Goal: Task Accomplishment & Management: Use online tool/utility

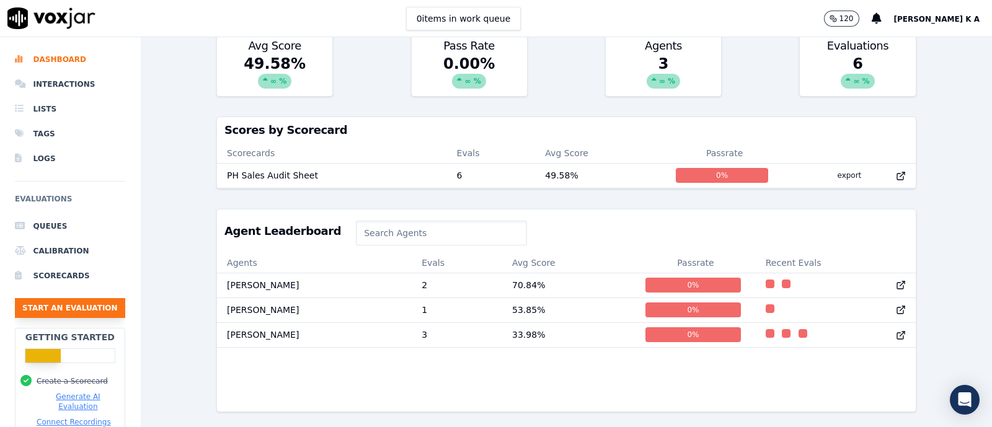
click at [68, 308] on button "Start an Evaluation" at bounding box center [70, 308] width 110 height 20
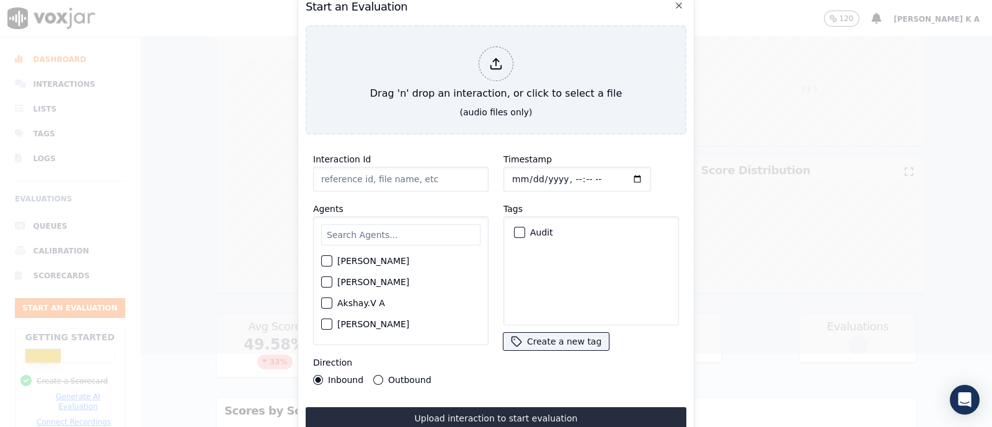
scroll to position [74, 0]
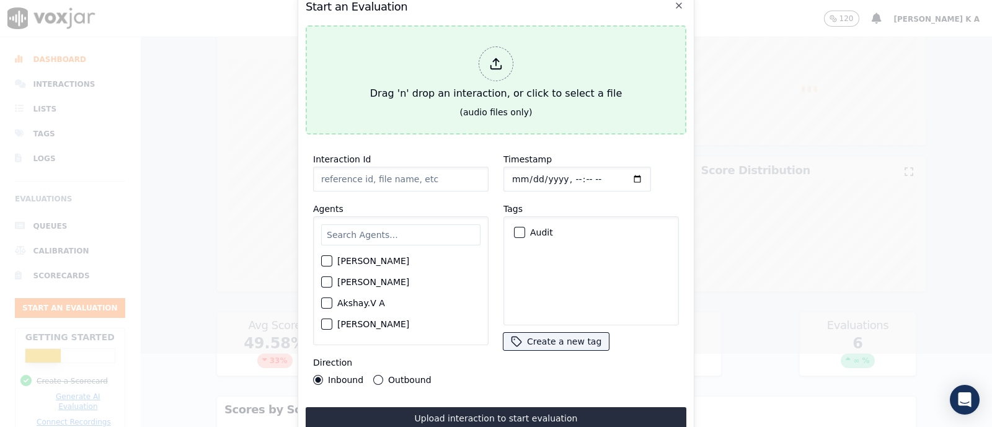
click at [490, 75] on div "Drag 'n' drop an interaction, or click to select a file" at bounding box center [496, 74] width 262 height 64
type input "[[PERSON_NAME] PH]_[PHONE_NUMBER]_20250818120915(26974).wav"
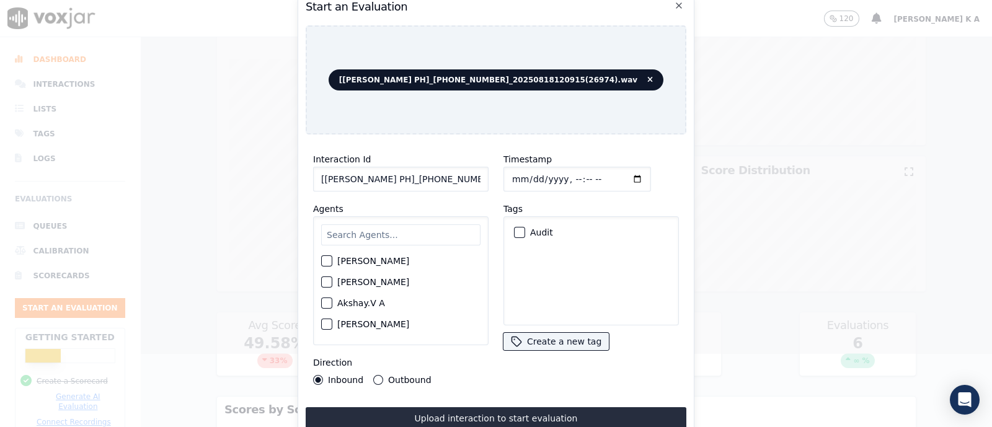
click at [347, 224] on input "text" at bounding box center [400, 234] width 159 height 21
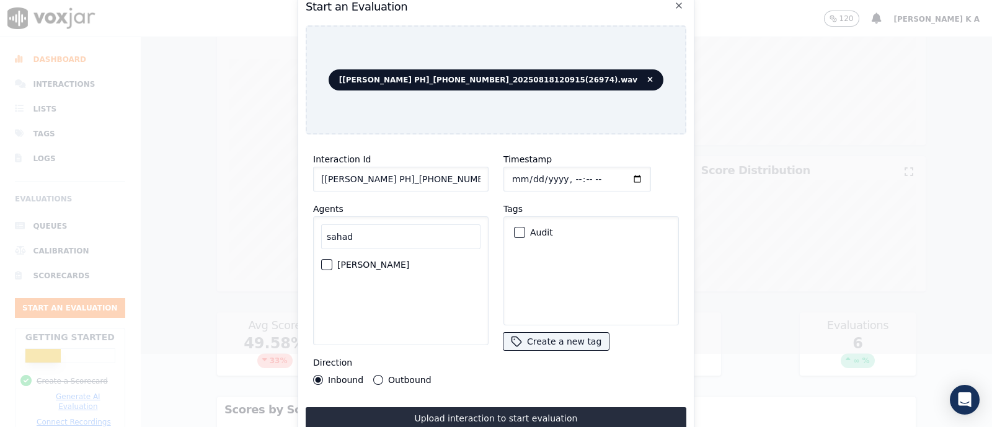
type input "sahad"
click at [334, 270] on div "sahad [PERSON_NAME]" at bounding box center [400, 280] width 175 height 129
click at [327, 262] on button "[PERSON_NAME]" at bounding box center [326, 264] width 11 height 11
click at [378, 375] on div "Outbound" at bounding box center [402, 380] width 58 height 10
click at [373, 375] on button "Outbound" at bounding box center [378, 380] width 10 height 10
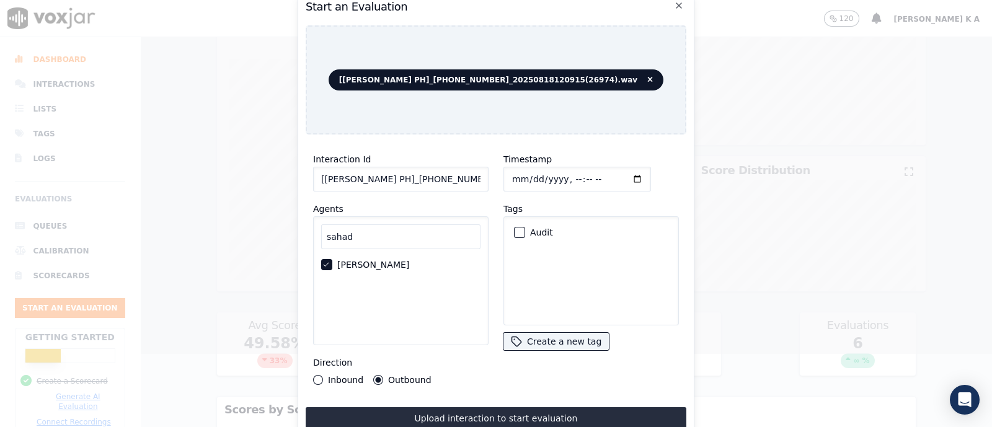
click at [521, 222] on div "Audit" at bounding box center [591, 232] width 164 height 21
click at [514, 228] on div "button" at bounding box center [518, 232] width 9 height 9
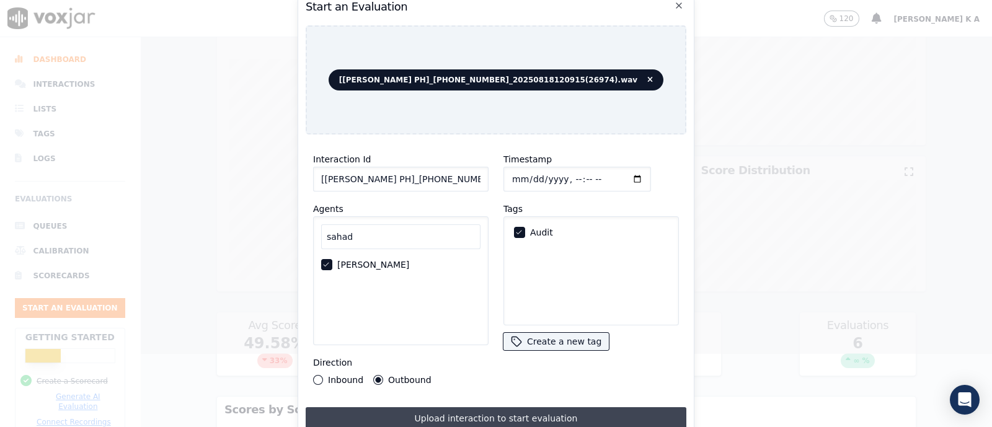
click at [451, 416] on button "Upload interaction to start evaluation" at bounding box center [496, 418] width 381 height 22
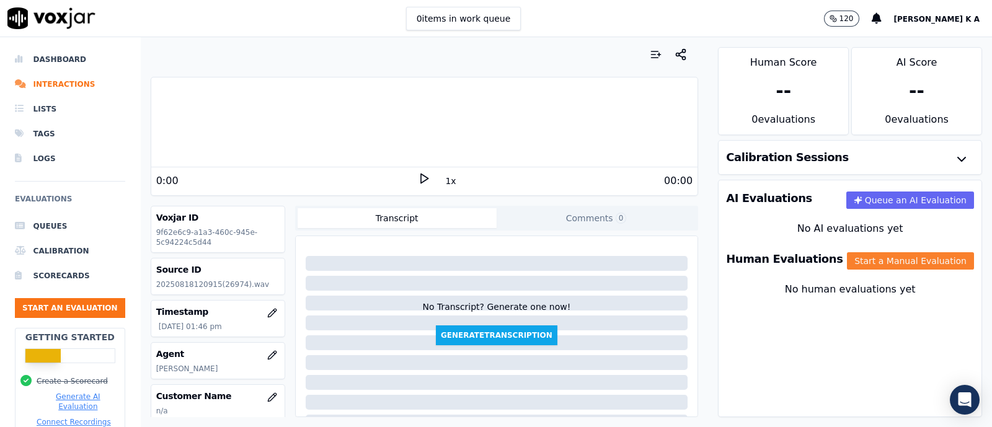
click at [899, 262] on button "Start a Manual Evaluation" at bounding box center [910, 260] width 127 height 17
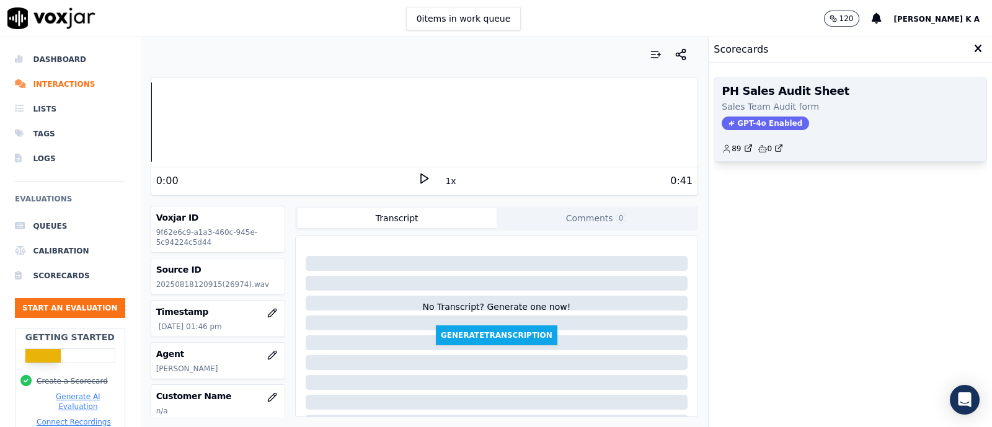
click at [747, 123] on span "GPT-4o Enabled" at bounding box center [764, 124] width 87 height 14
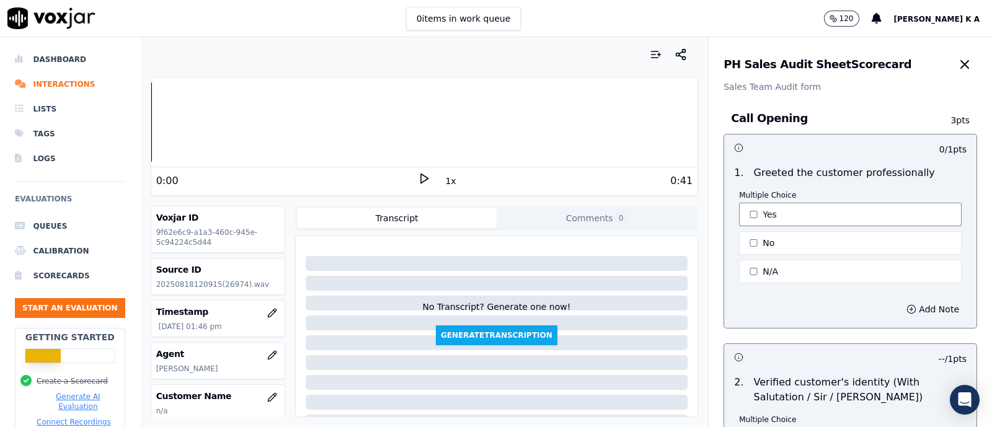
click at [742, 213] on button "Yes" at bounding box center [850, 215] width 223 height 24
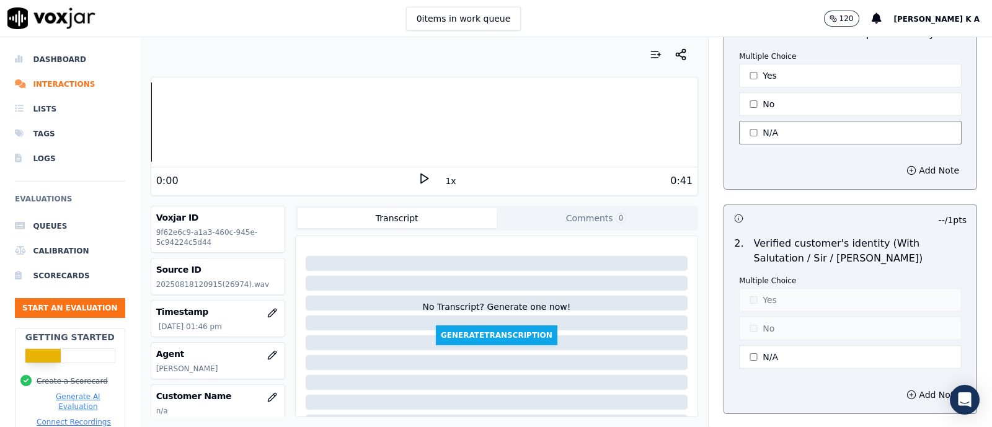
scroll to position [232, 0]
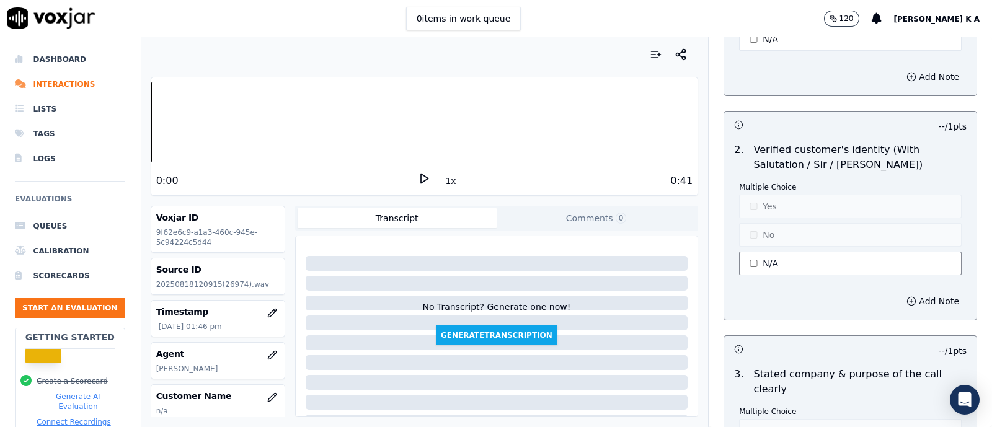
click at [750, 266] on button "N/A" at bounding box center [850, 264] width 223 height 24
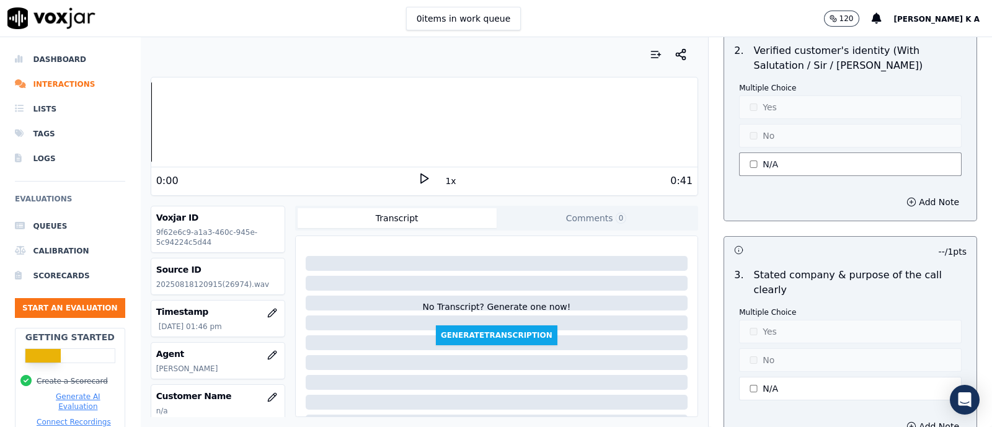
scroll to position [387, 0]
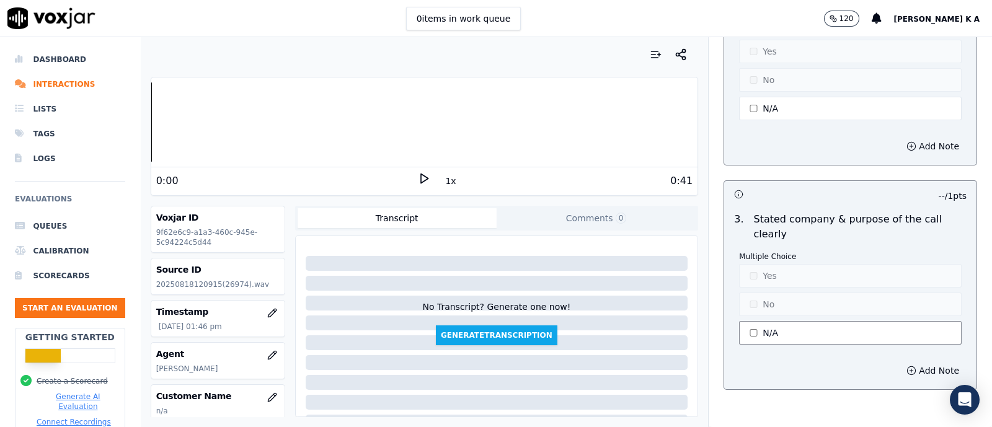
click at [741, 336] on button "N/A" at bounding box center [850, 333] width 223 height 24
click at [752, 273] on button "Yes" at bounding box center [850, 276] width 223 height 24
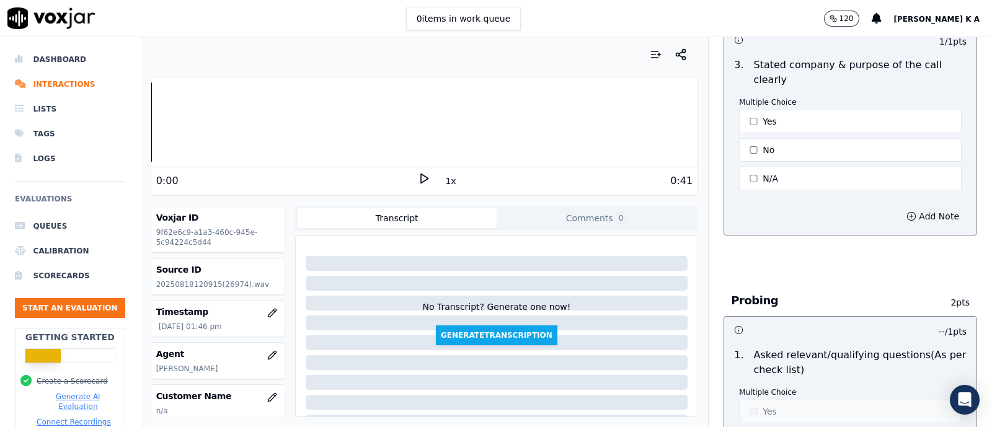
scroll to position [697, 0]
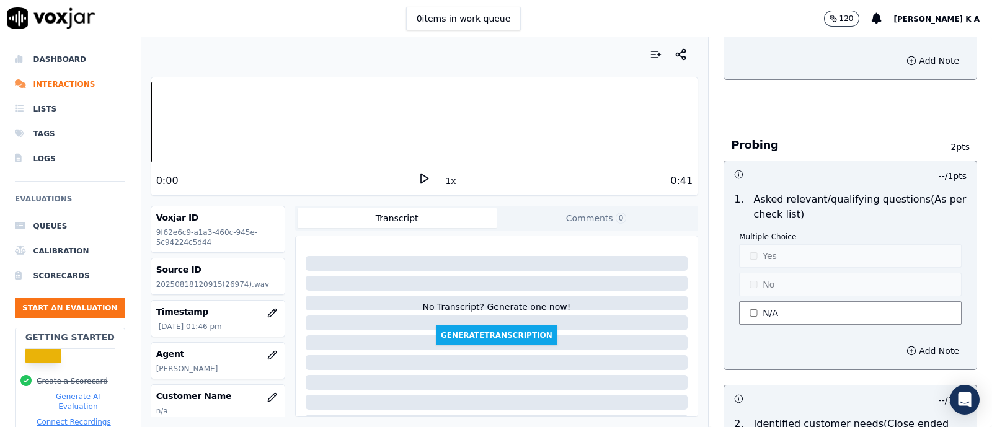
click at [748, 320] on button "N/A" at bounding box center [850, 313] width 223 height 24
click at [742, 252] on button "Yes" at bounding box center [850, 256] width 223 height 24
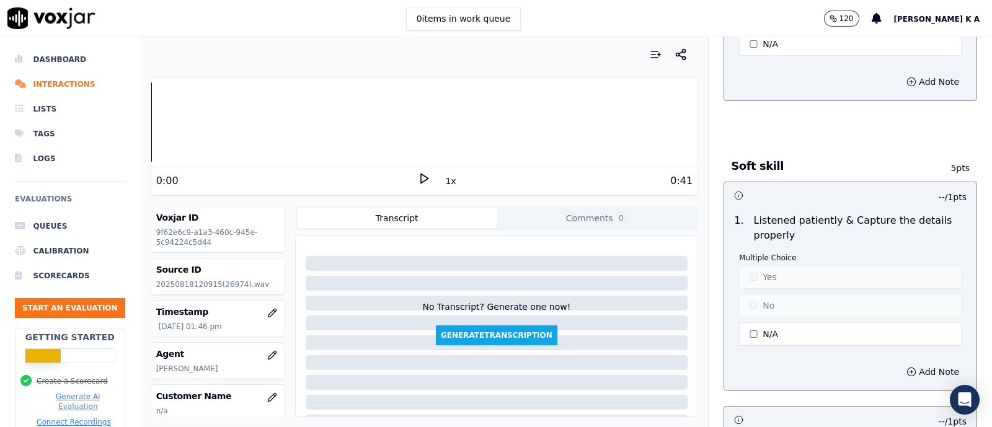
scroll to position [1936, 0]
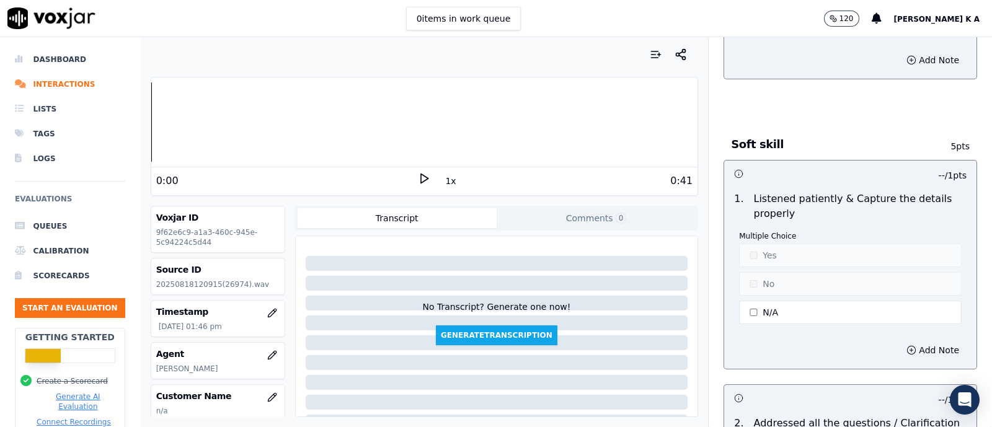
click at [728, 332] on div "Add Note" at bounding box center [850, 350] width 252 height 37
click at [761, 307] on button "N/A" at bounding box center [850, 313] width 223 height 24
click at [762, 231] on p "Multiple Choice" at bounding box center [850, 236] width 223 height 10
click at [754, 245] on button "Yes" at bounding box center [850, 256] width 223 height 24
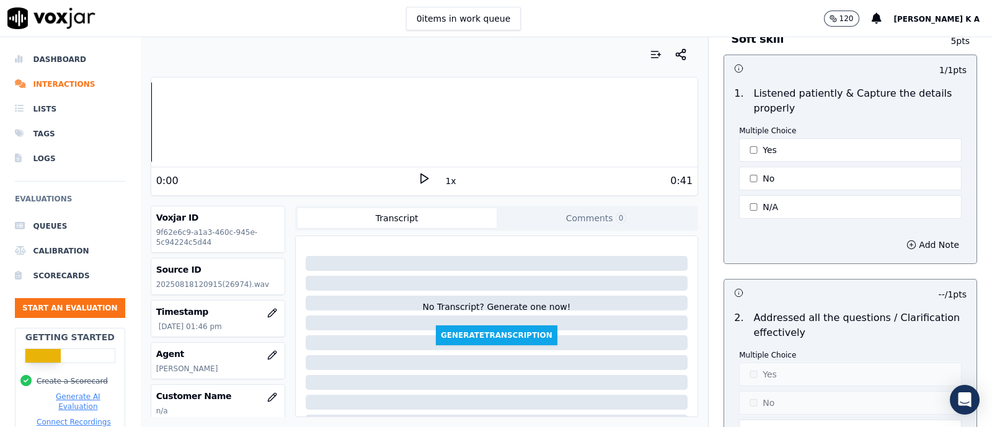
scroll to position [2169, 0]
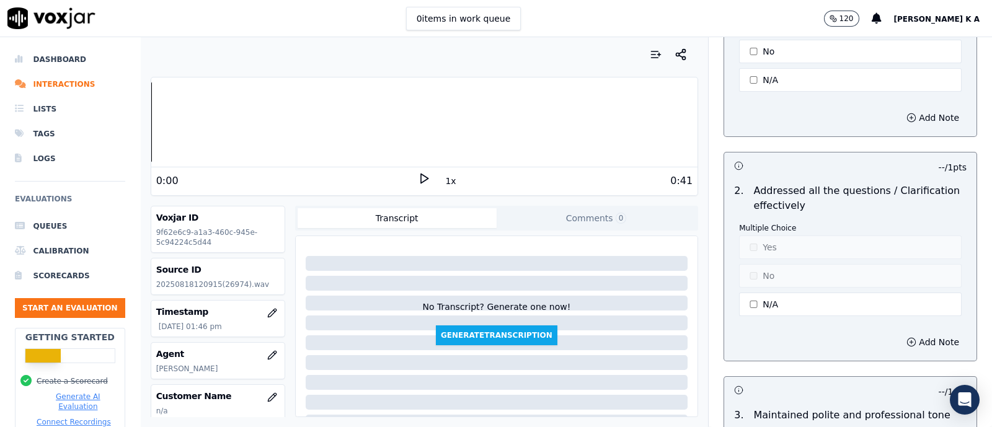
click at [761, 310] on div "2 . Addressed all the questions / Clarification effectively Multiple Choice Yes…" at bounding box center [850, 250] width 252 height 145
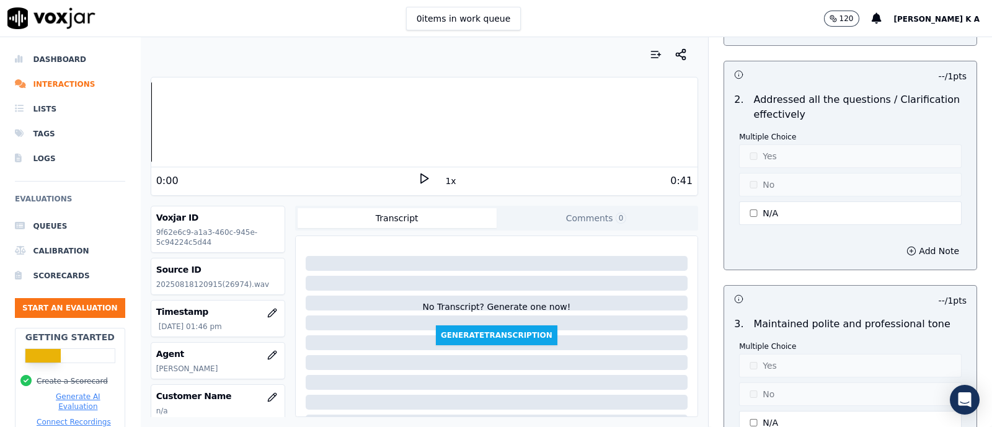
scroll to position [2324, 0]
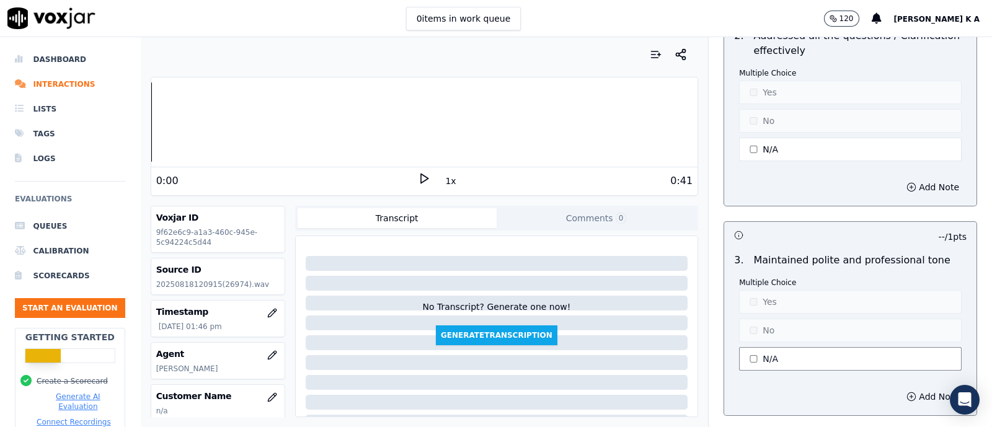
click at [751, 347] on button "N/A" at bounding box center [850, 359] width 223 height 24
click at [739, 278] on p "Multiple Choice" at bounding box center [850, 283] width 223 height 10
click at [741, 303] on div "Multiple Choice Yes No N/A" at bounding box center [850, 325] width 223 height 95
click at [752, 296] on button "Yes" at bounding box center [850, 302] width 223 height 24
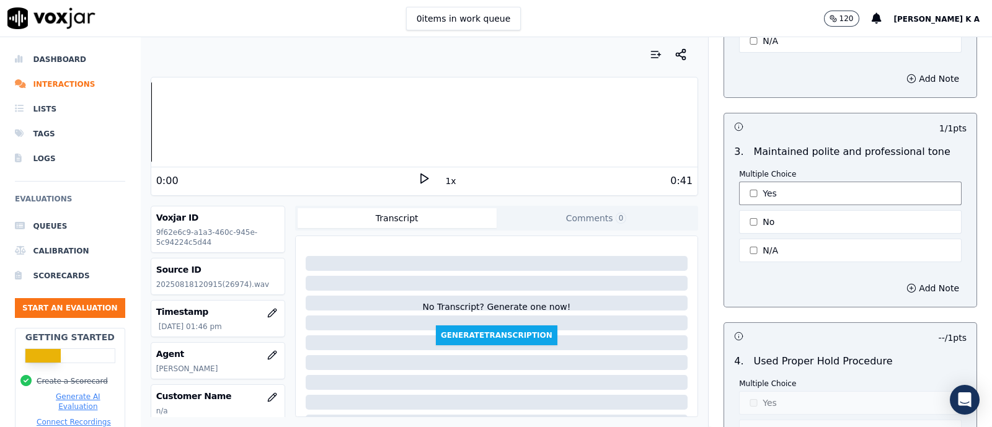
scroll to position [2557, 0]
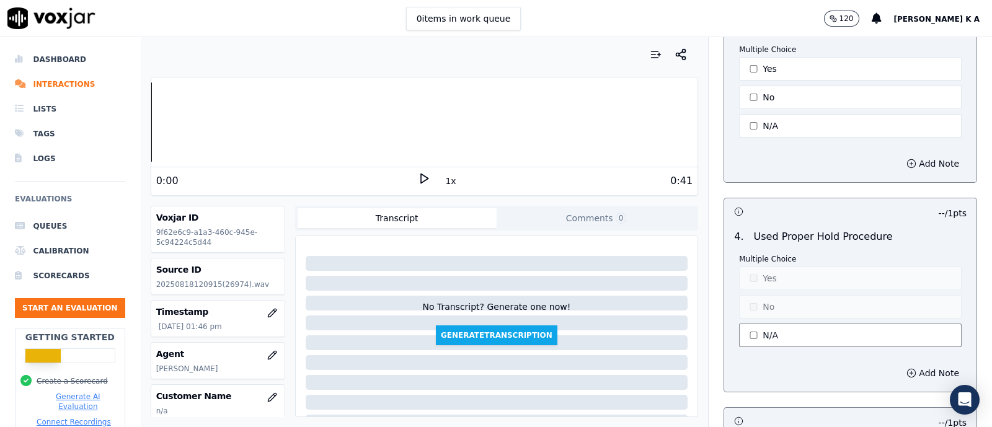
click at [749, 324] on button "N/A" at bounding box center [850, 336] width 223 height 24
click at [743, 272] on button "Yes" at bounding box center [850, 279] width 223 height 24
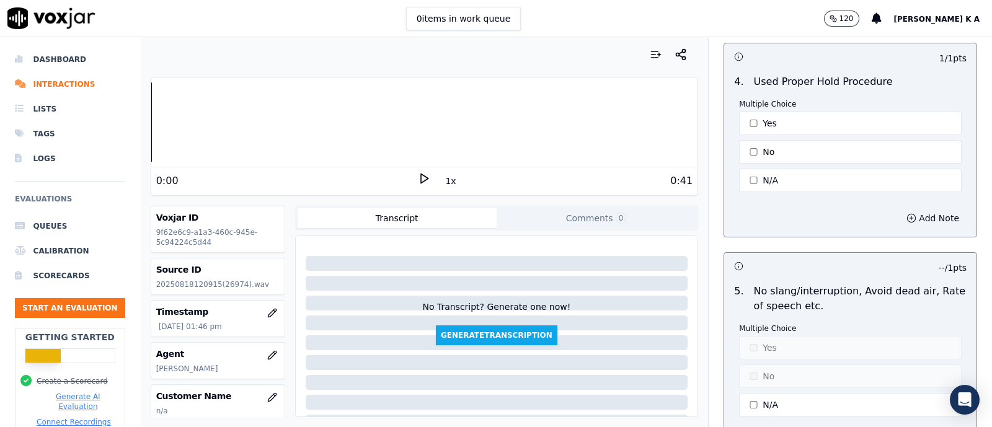
scroll to position [2789, 0]
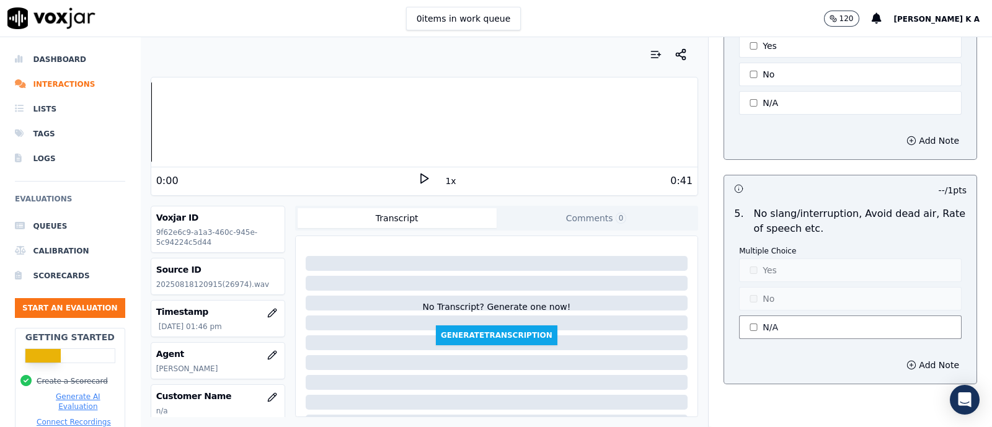
click at [745, 317] on button "N/A" at bounding box center [850, 327] width 223 height 24
click at [747, 265] on button "Yes" at bounding box center [850, 270] width 223 height 24
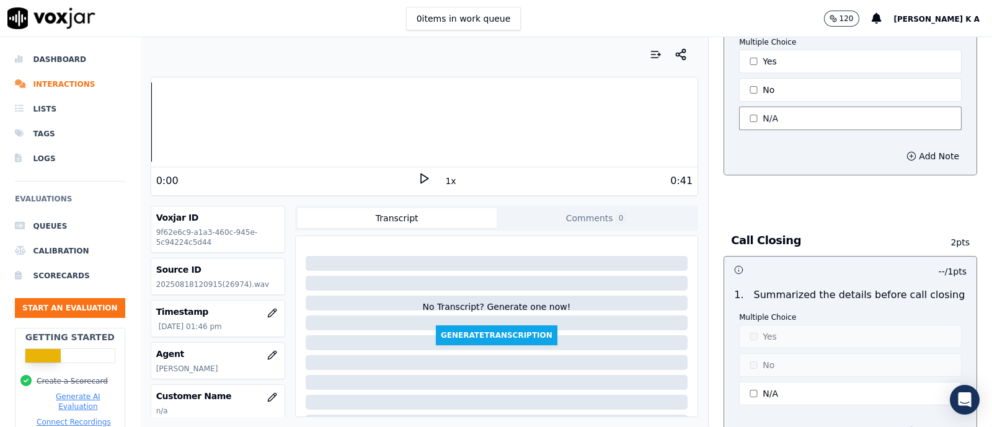
scroll to position [3021, 0]
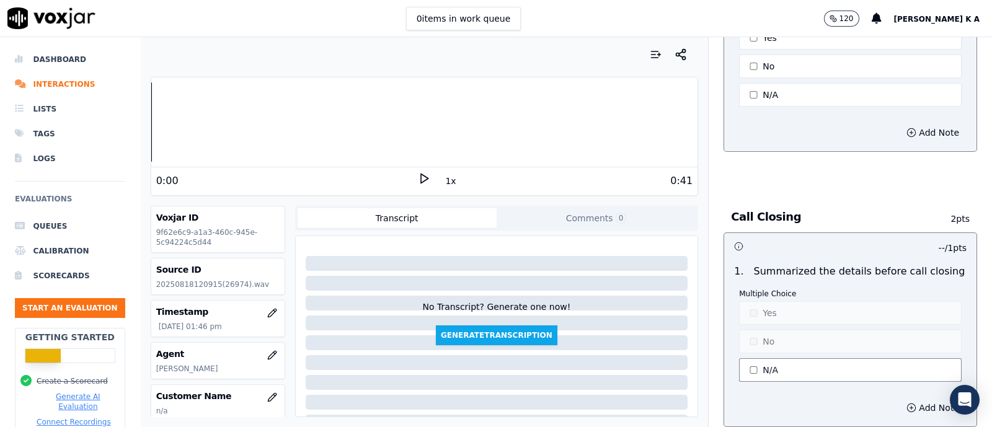
click at [750, 358] on button "N/A" at bounding box center [850, 370] width 223 height 24
click at [749, 339] on button "No" at bounding box center [850, 342] width 223 height 24
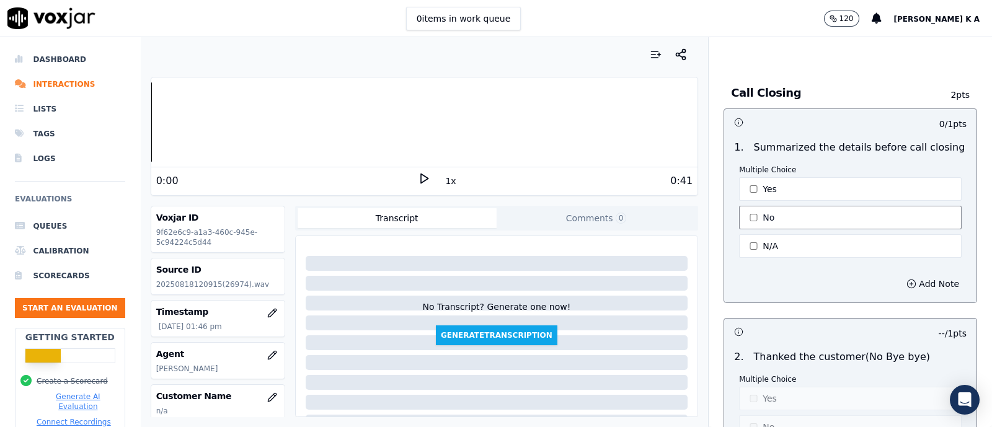
scroll to position [3331, 0]
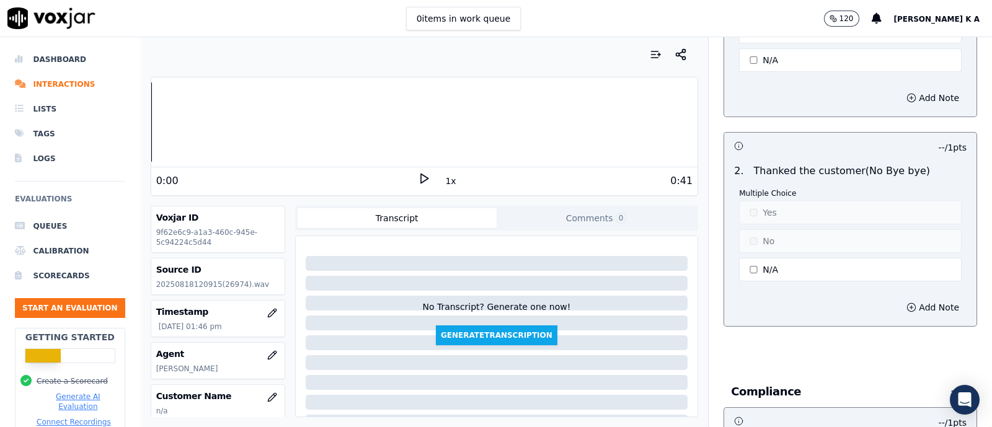
click at [752, 270] on div "2 . Thanked the customer(No Bye bye) Multiple Choice Yes No N/A" at bounding box center [850, 224] width 252 height 130
click at [754, 258] on button "N/A" at bounding box center [850, 270] width 223 height 24
click at [756, 229] on button "No" at bounding box center [850, 241] width 223 height 24
drag, startPoint x: 757, startPoint y: 201, endPoint x: 747, endPoint y: 237, distance: 37.7
click at [756, 201] on button "Yes" at bounding box center [850, 213] width 223 height 24
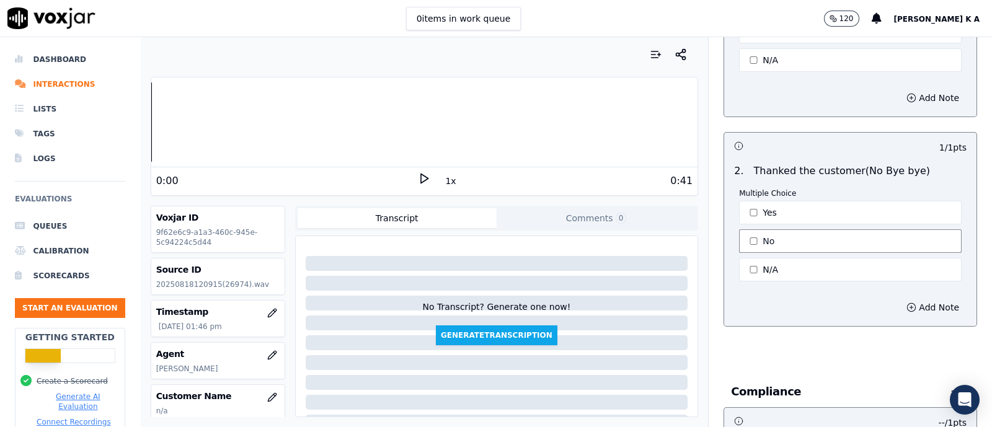
click at [747, 237] on button "No" at bounding box center [850, 241] width 223 height 24
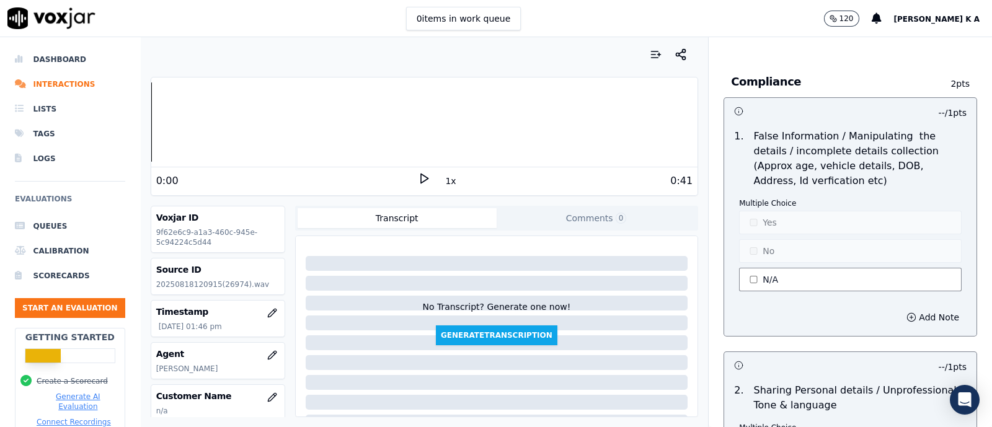
click at [753, 268] on button "N/A" at bounding box center [850, 280] width 223 height 24
click at [754, 218] on button "Yes" at bounding box center [850, 223] width 223 height 24
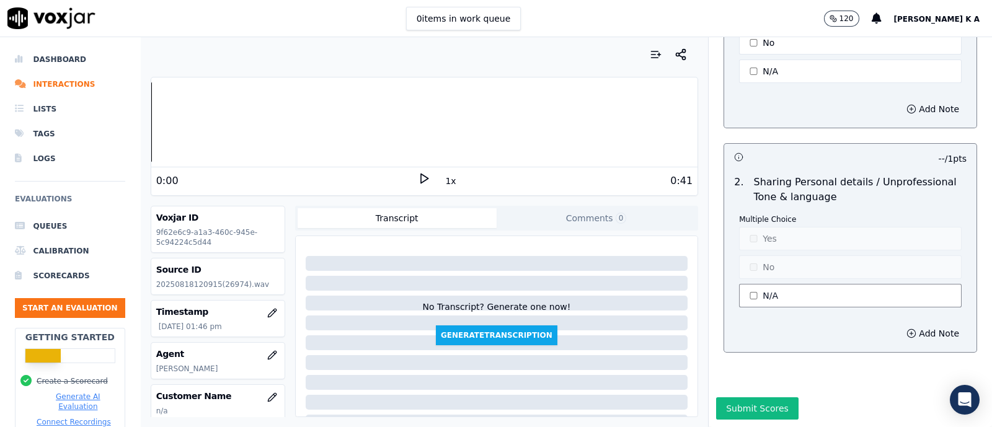
click at [752, 284] on button "N/A" at bounding box center [850, 296] width 223 height 24
click at [756, 227] on button "Yes" at bounding box center [850, 239] width 223 height 24
click at [765, 397] on button "Submit Scores" at bounding box center [757, 408] width 82 height 22
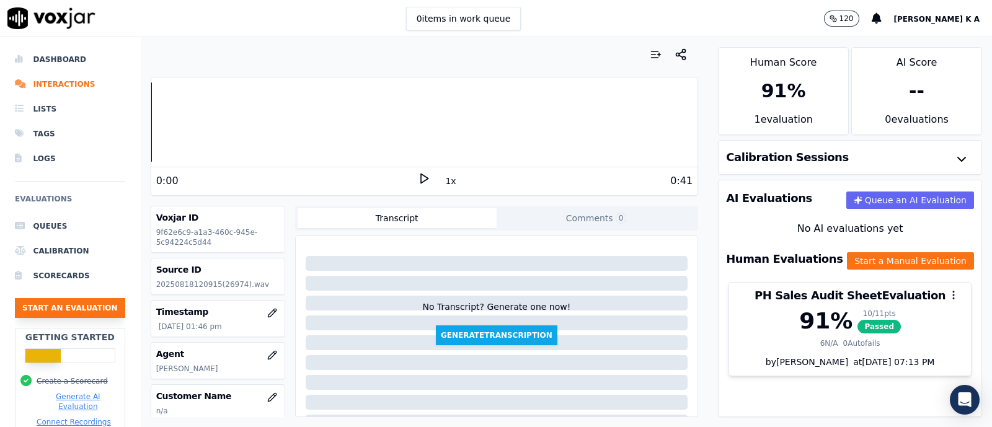
click at [53, 303] on button "Start an Evaluation" at bounding box center [70, 308] width 110 height 20
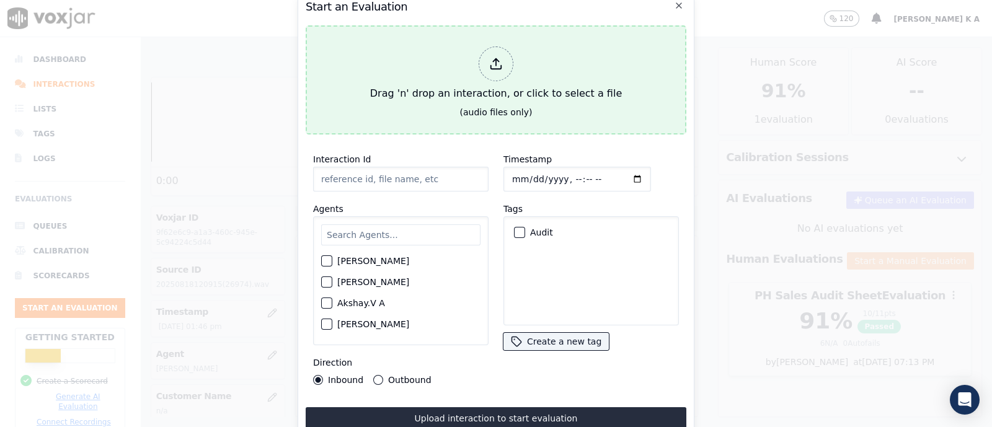
click at [491, 57] on icon at bounding box center [496, 64] width 14 height 14
type input "[[PERSON_NAME] PH]_[PHONE_NUMBER]_20250818081819(23026).wav"
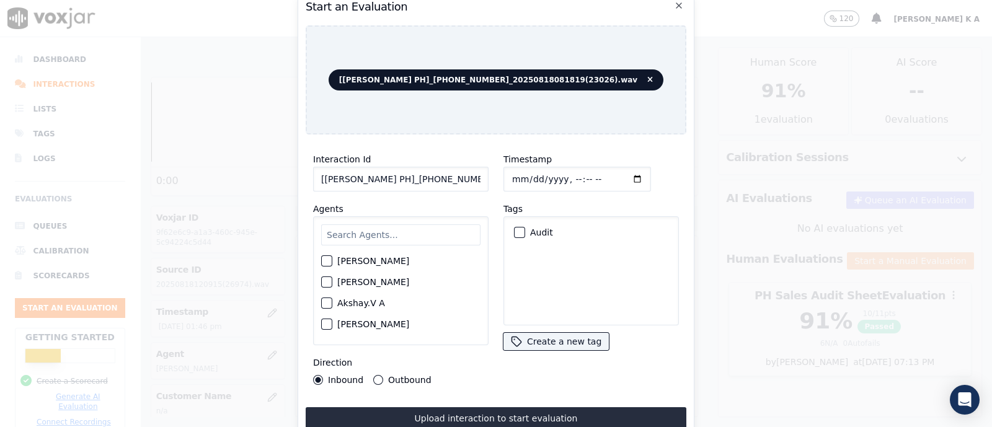
click at [364, 224] on input "text" at bounding box center [400, 234] width 159 height 21
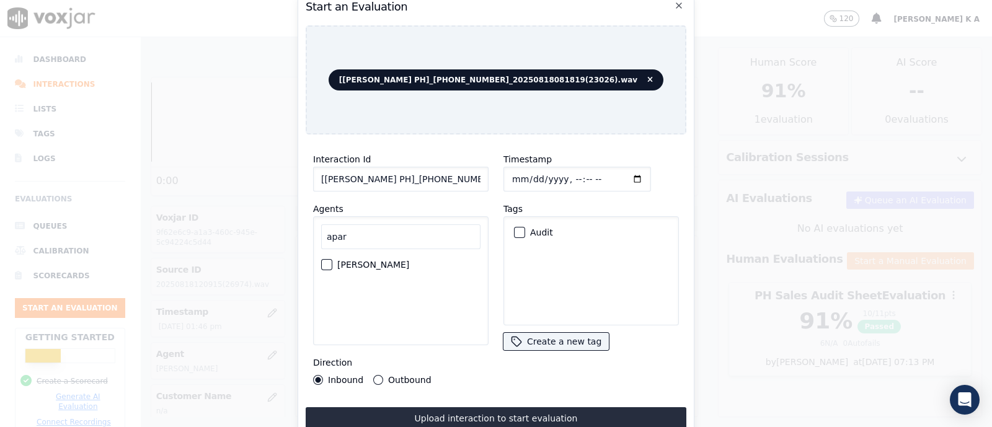
type input "apar"
click at [322, 260] on div "button" at bounding box center [326, 264] width 9 height 9
click at [377, 376] on button "Outbound" at bounding box center [378, 380] width 10 height 10
click at [514, 228] on div "button" at bounding box center [518, 232] width 9 height 9
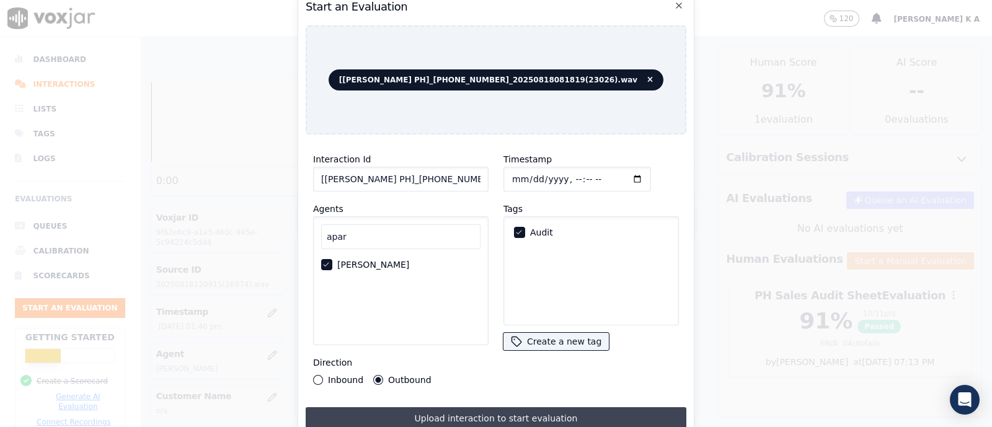
click at [437, 409] on button "Upload interaction to start evaluation" at bounding box center [496, 418] width 381 height 22
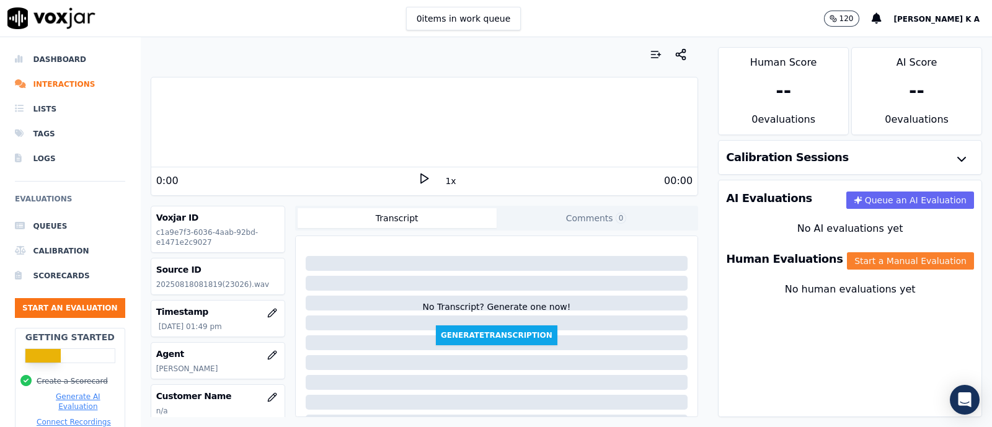
click at [893, 265] on button "Start a Manual Evaluation" at bounding box center [910, 260] width 127 height 17
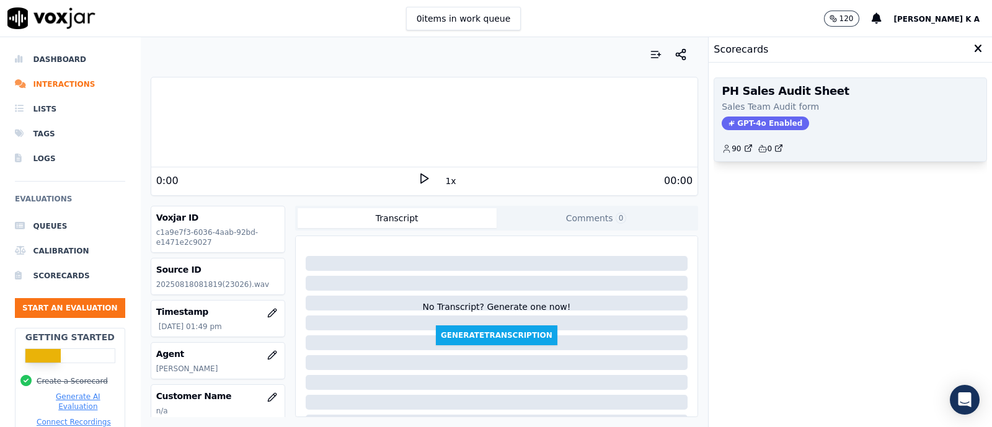
click at [743, 130] on div "PH Sales Audit Sheet Sales Team Audit form GPT-4o Enabled 90 0" at bounding box center [850, 119] width 272 height 83
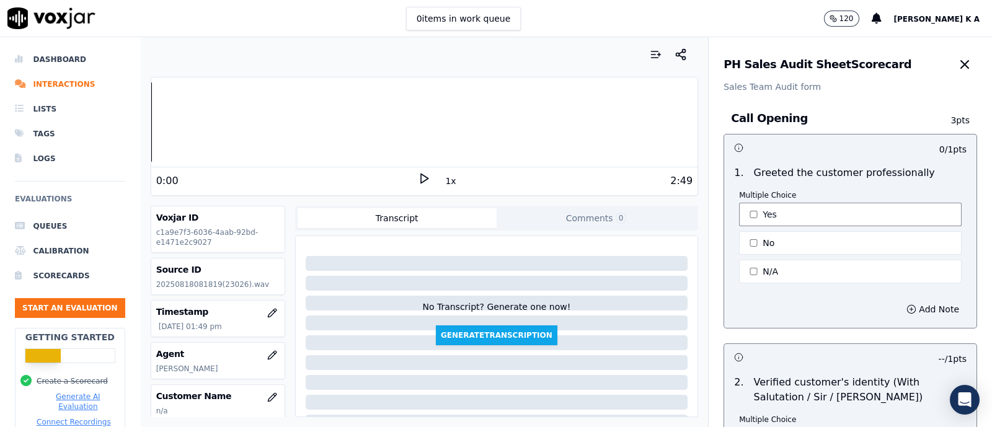
click at [751, 219] on button "Yes" at bounding box center [850, 215] width 223 height 24
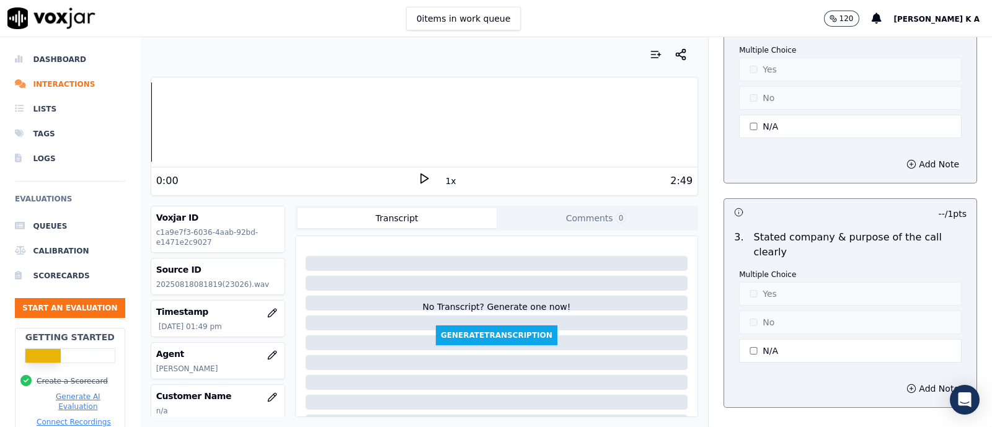
scroll to position [465, 0]
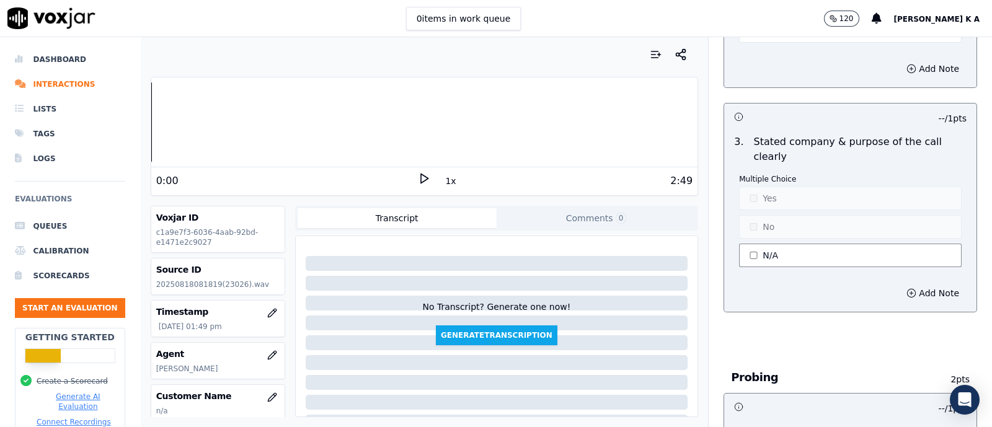
click at [743, 245] on button "N/A" at bounding box center [850, 256] width 223 height 24
click at [753, 187] on button "Yes" at bounding box center [850, 199] width 223 height 24
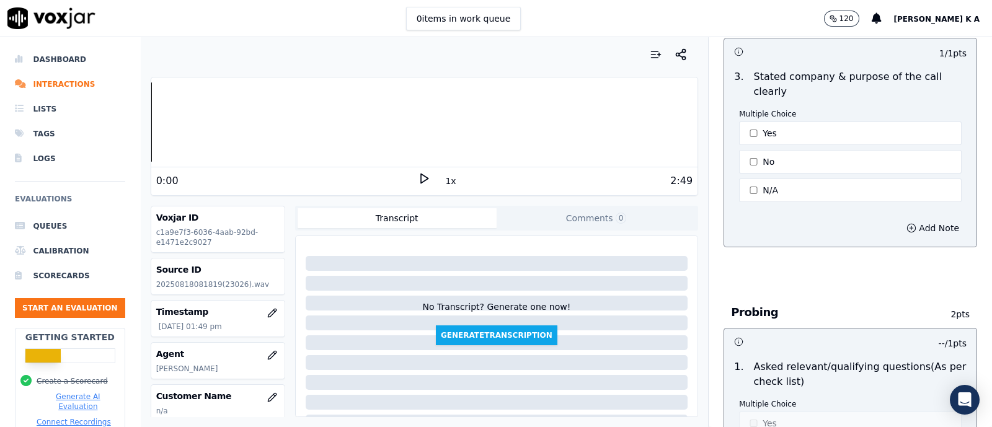
scroll to position [697, 0]
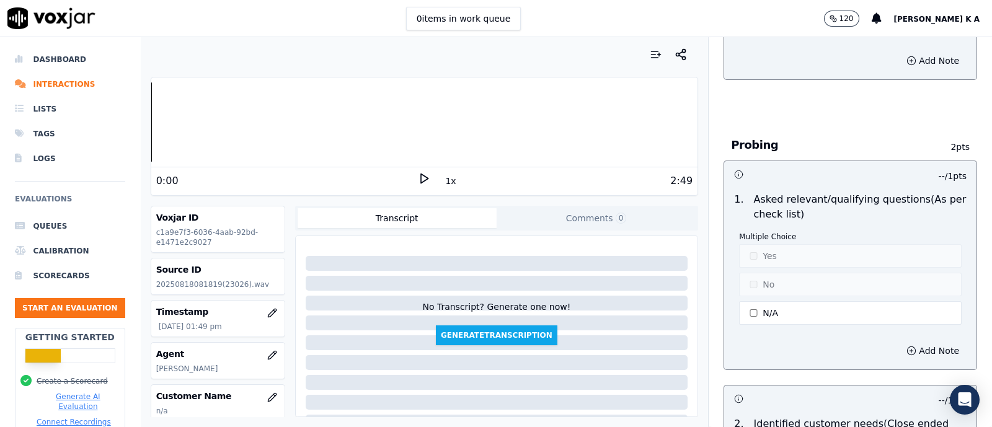
type button "1"
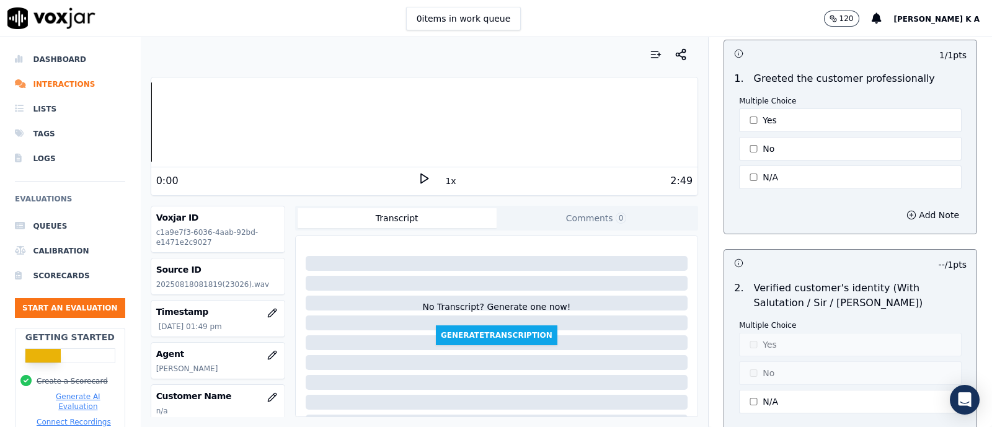
scroll to position [0, 0]
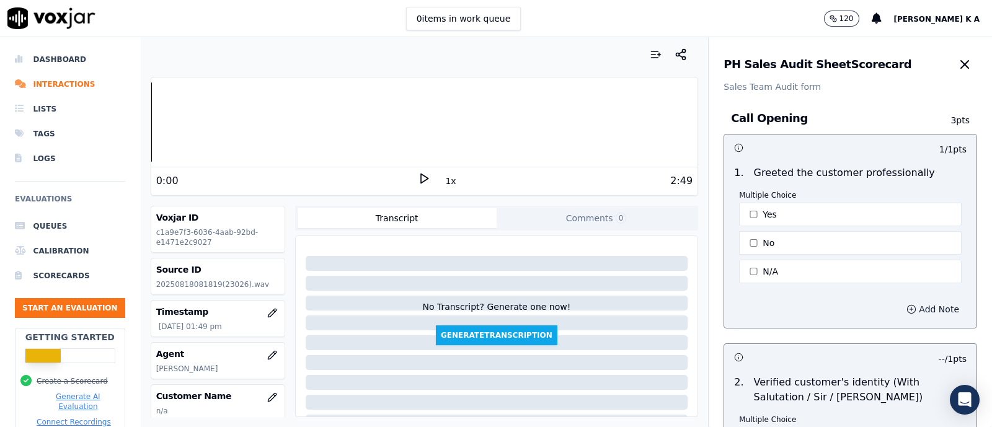
click at [912, 307] on button "Add Note" at bounding box center [933, 309] width 68 height 17
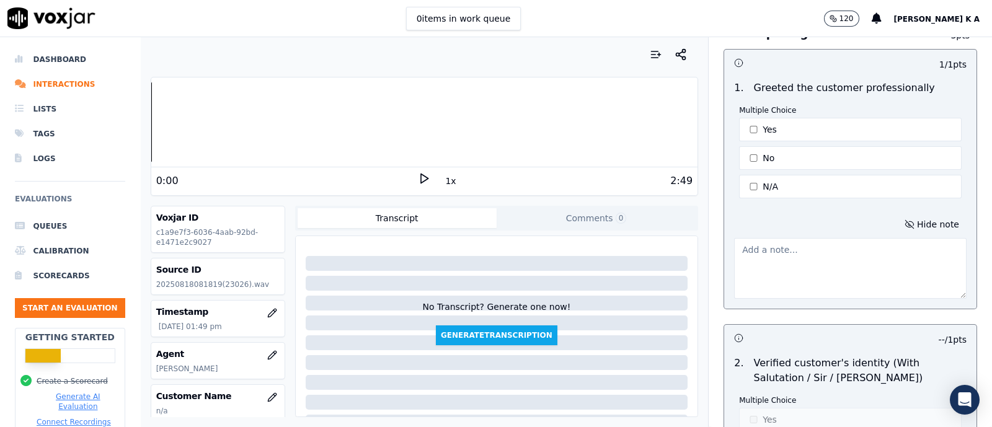
scroll to position [154, 0]
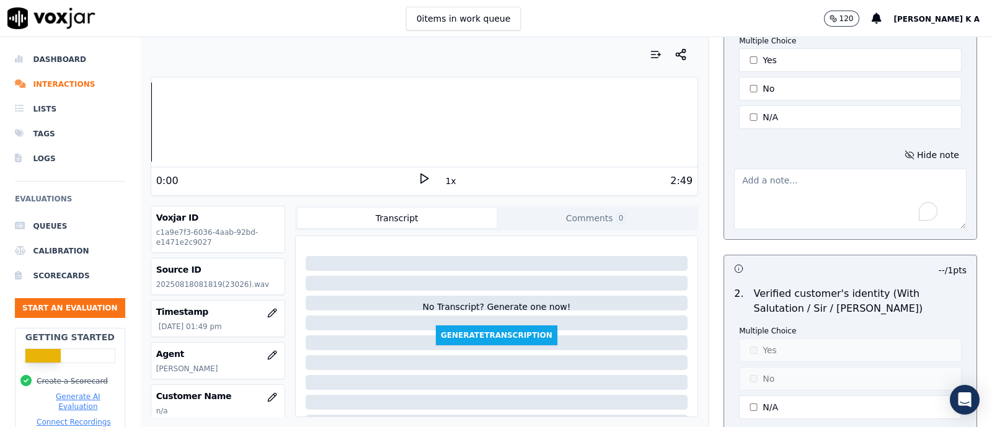
click at [765, 180] on textarea "To enrich screen reader interactions, please activate Accessibility in Grammarl…" at bounding box center [850, 199] width 232 height 61
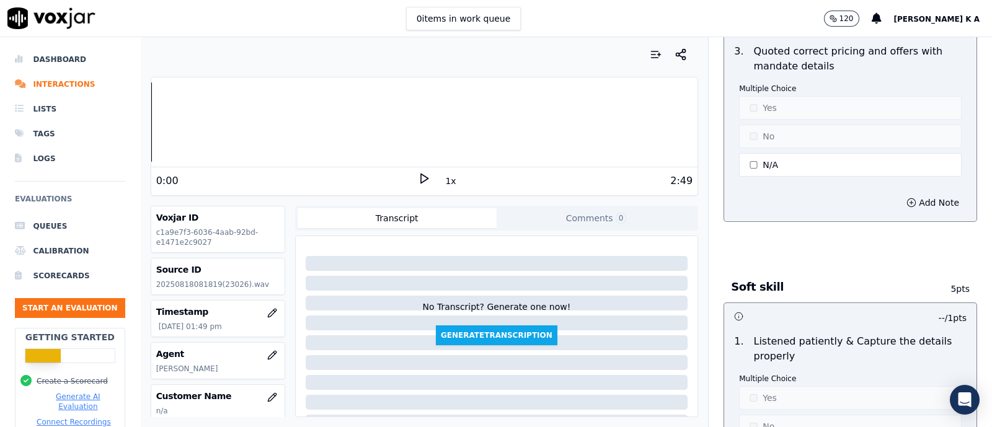
scroll to position [2091, 0]
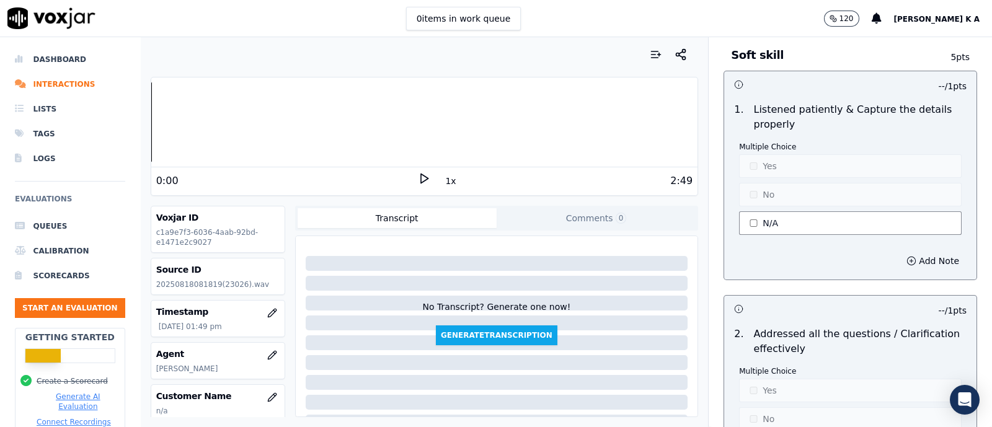
type textarea "wrong tag /"
click at [758, 215] on button "N/A" at bounding box center [850, 223] width 223 height 24
click at [754, 158] on button "Yes" at bounding box center [850, 166] width 223 height 24
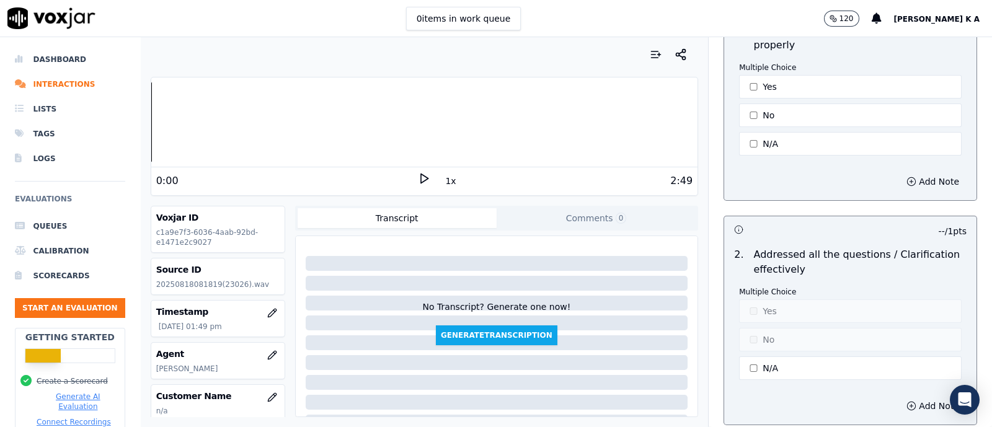
scroll to position [2324, 0]
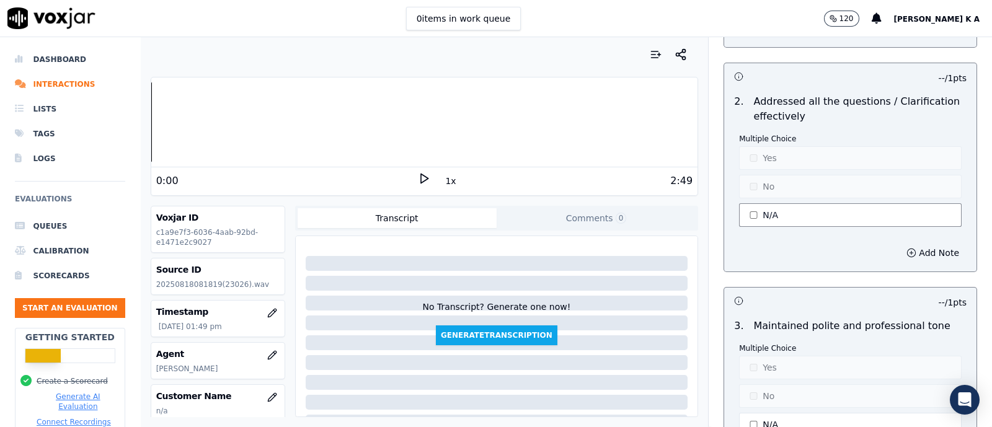
click at [744, 206] on button "N/A" at bounding box center [850, 215] width 223 height 24
click at [747, 147] on button "Yes" at bounding box center [850, 158] width 223 height 24
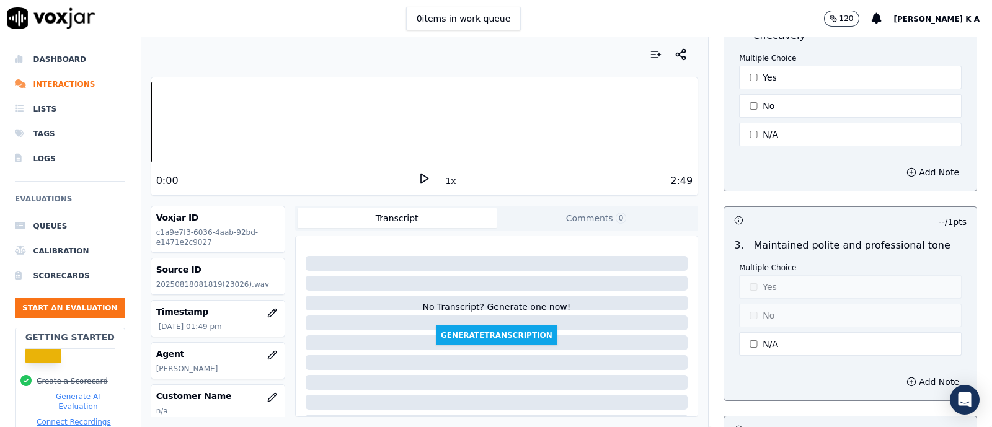
scroll to position [2479, 0]
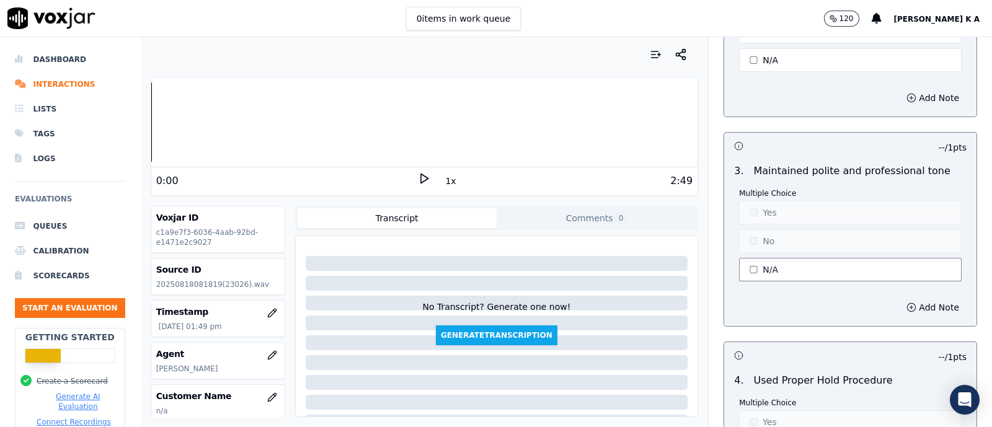
click at [762, 258] on button "N/A" at bounding box center [850, 270] width 223 height 24
click at [753, 206] on button "Yes" at bounding box center [850, 213] width 223 height 24
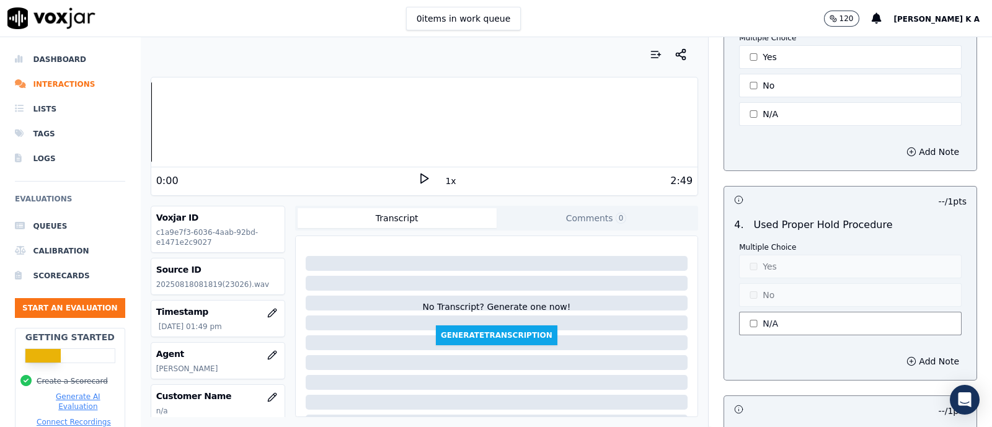
click at [748, 312] on button "N/A" at bounding box center [850, 324] width 223 height 24
click at [747, 262] on button "Yes" at bounding box center [850, 267] width 223 height 24
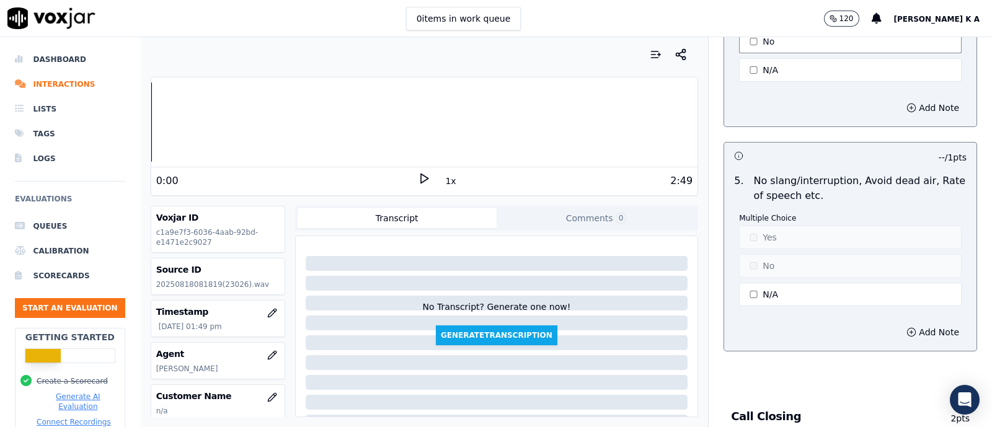
scroll to position [2944, 0]
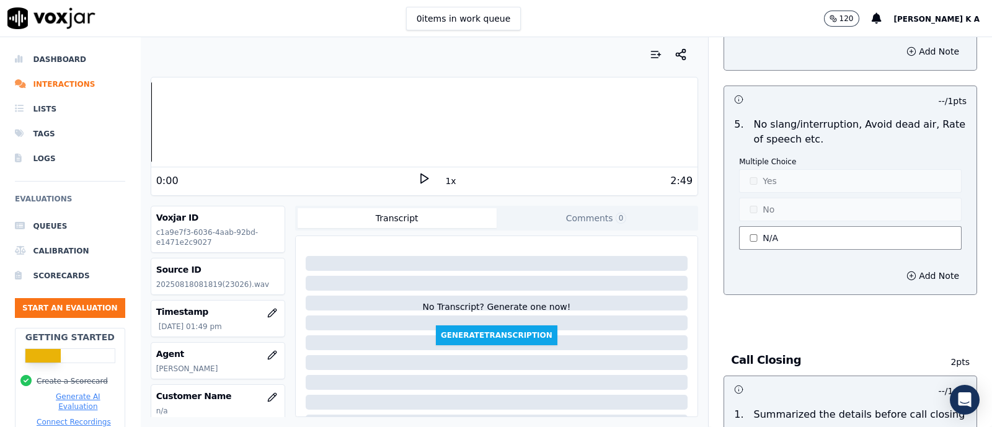
click at [752, 226] on button "N/A" at bounding box center [850, 238] width 223 height 24
click at [744, 157] on p "Multiple Choice" at bounding box center [850, 162] width 223 height 10
click at [742, 170] on button "Yes" at bounding box center [850, 181] width 223 height 24
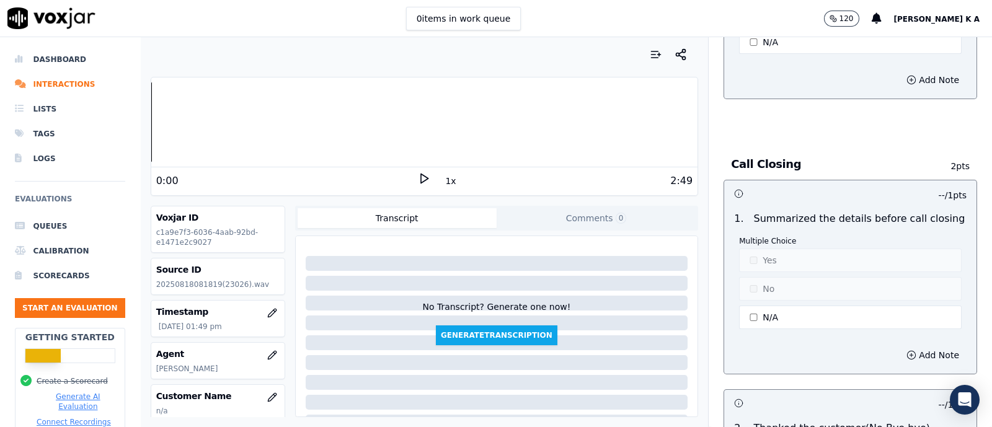
scroll to position [3176, 0]
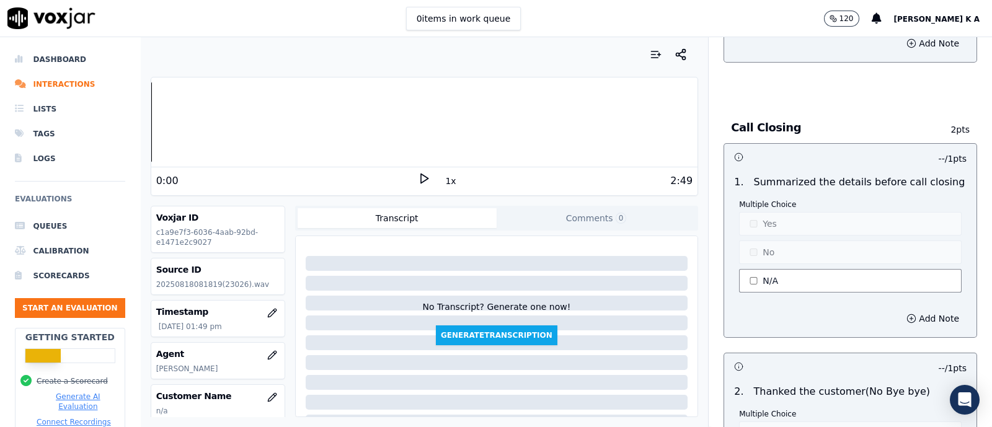
click at [758, 277] on button "N/A" at bounding box center [850, 281] width 223 height 24
click at [748, 212] on button "Yes" at bounding box center [850, 224] width 223 height 24
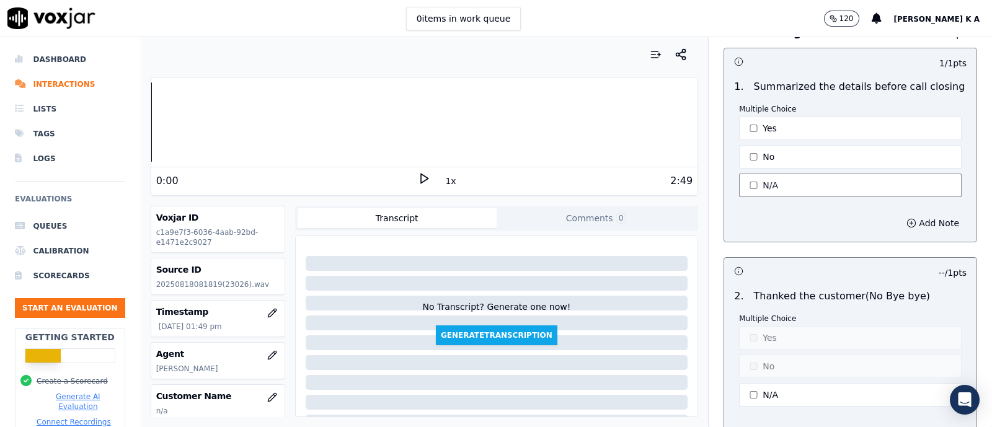
scroll to position [3409, 0]
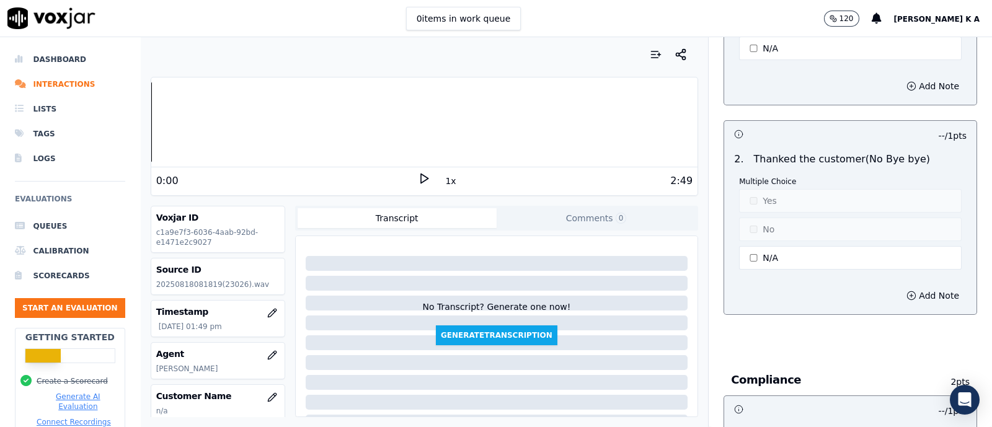
click at [839, 306] on div "Call Closing 2 pts 1 / 1 pts 1 . Summarized the details before call closing Mul…" at bounding box center [849, 105] width 273 height 470
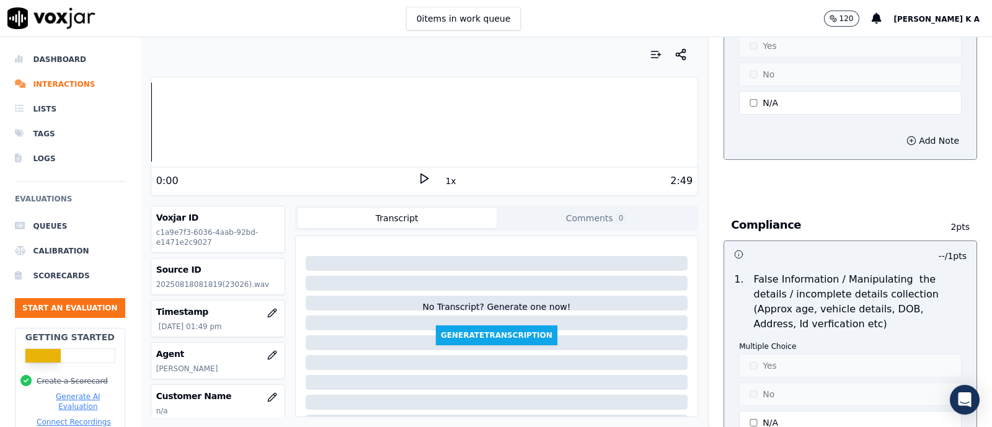
scroll to position [3641, 0]
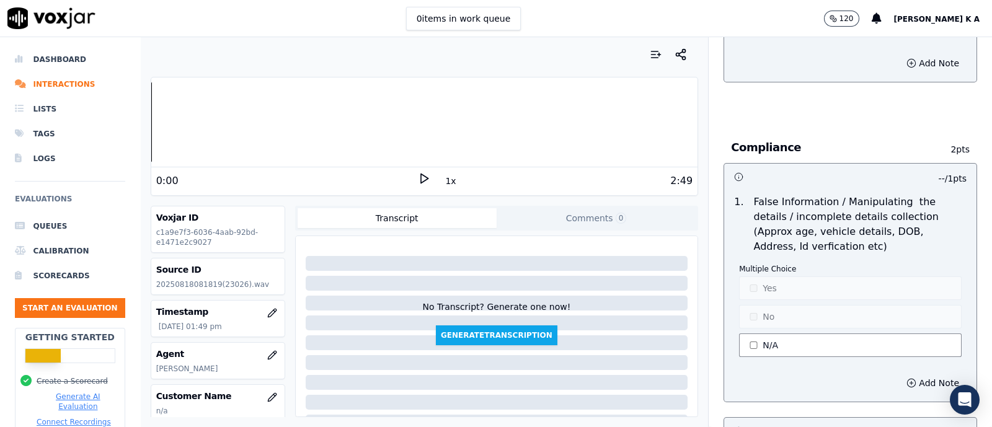
click at [739, 333] on button "N/A" at bounding box center [850, 345] width 223 height 24
click at [742, 280] on button "Yes" at bounding box center [850, 288] width 223 height 24
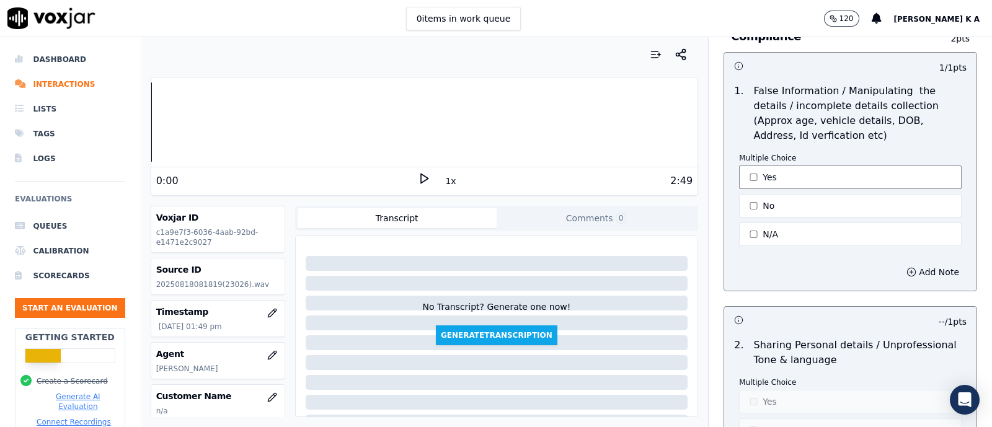
scroll to position [3873, 0]
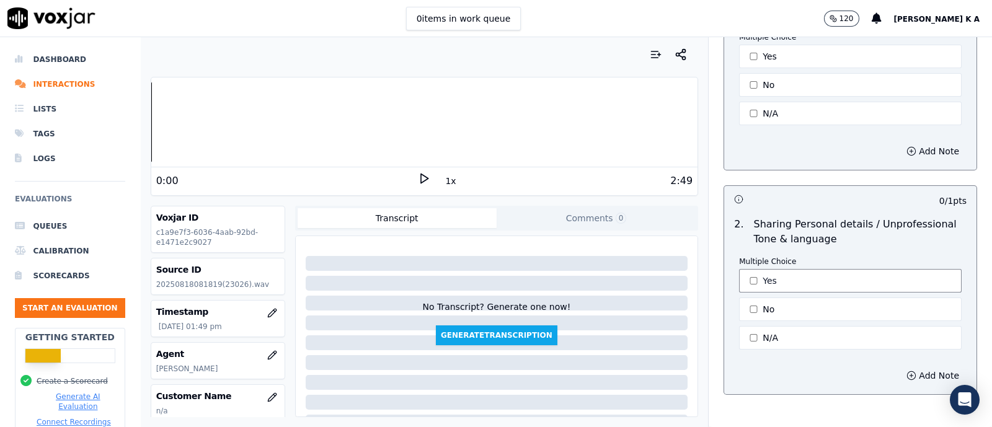
click at [739, 269] on button "Yes" at bounding box center [850, 281] width 223 height 24
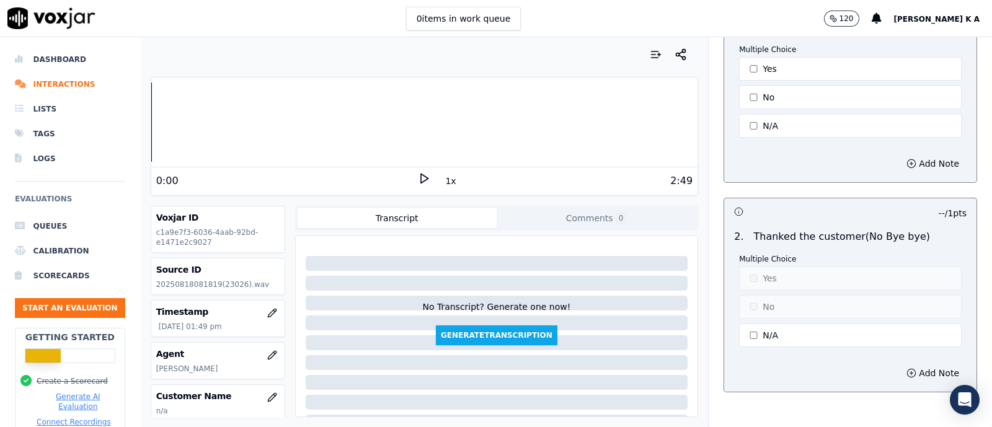
scroll to position [3409, 0]
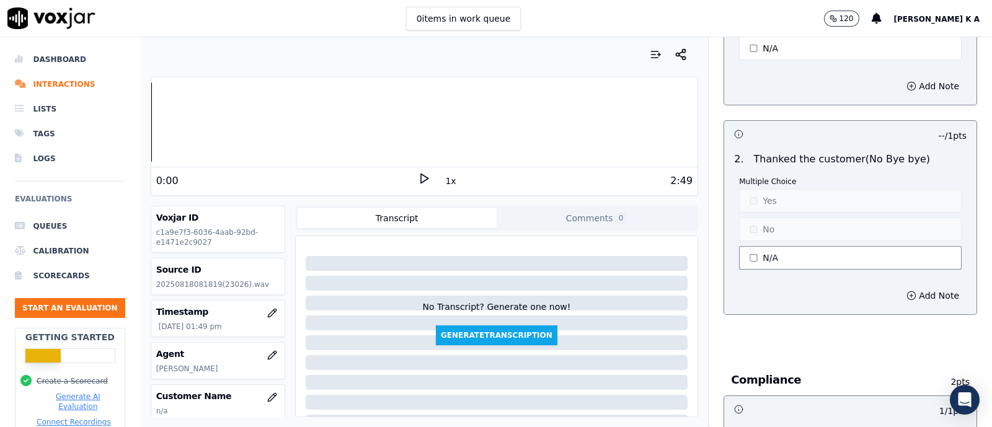
click at [746, 246] on button "N/A" at bounding box center [850, 258] width 223 height 24
click at [749, 224] on button "No" at bounding box center [850, 230] width 223 height 24
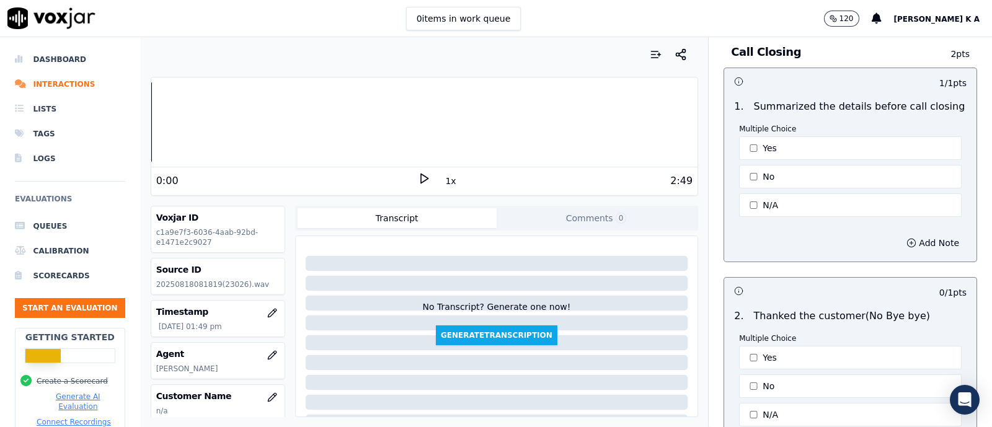
scroll to position [3176, 0]
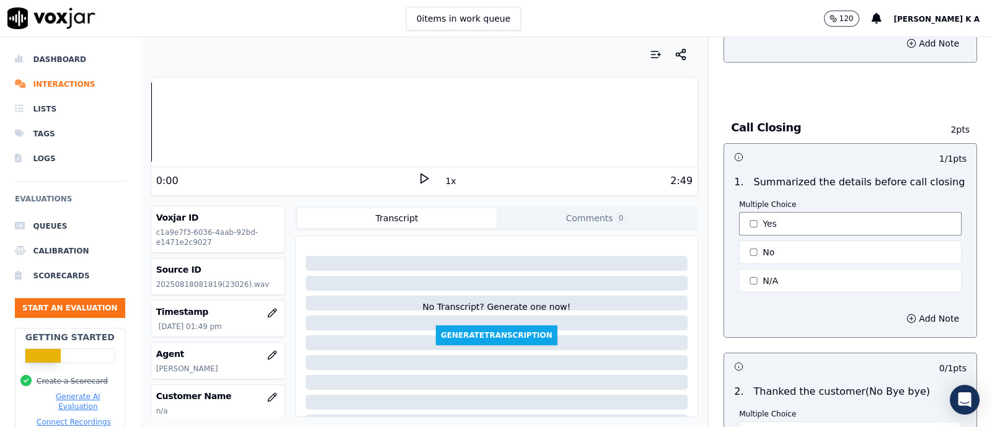
click at [746, 213] on button "Yes" at bounding box center [850, 224] width 223 height 24
click at [744, 227] on div "Multiple Choice Yes No N/A" at bounding box center [850, 247] width 223 height 95
click at [744, 247] on button "No" at bounding box center [850, 252] width 223 height 24
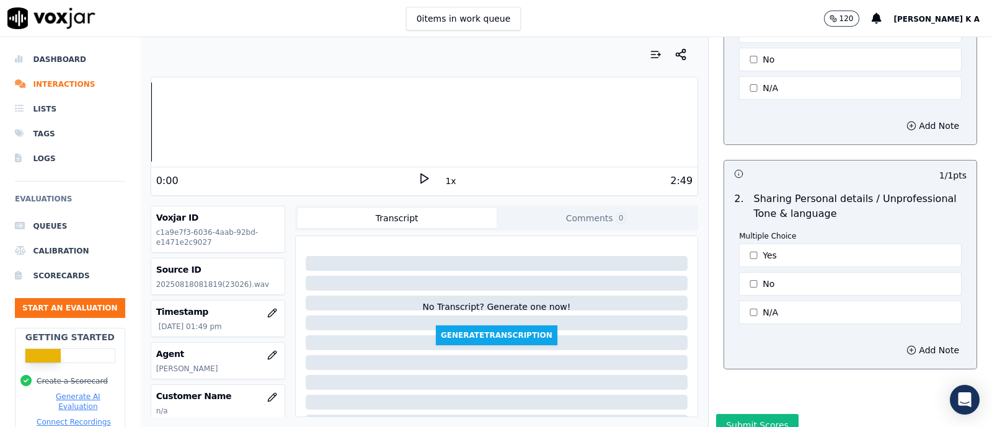
scroll to position [3935, 0]
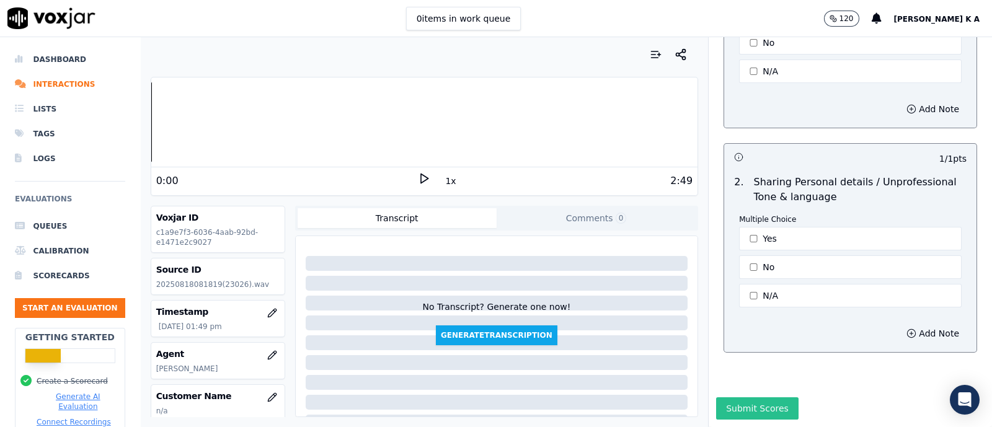
click at [725, 397] on button "Submit Scores" at bounding box center [757, 408] width 82 height 22
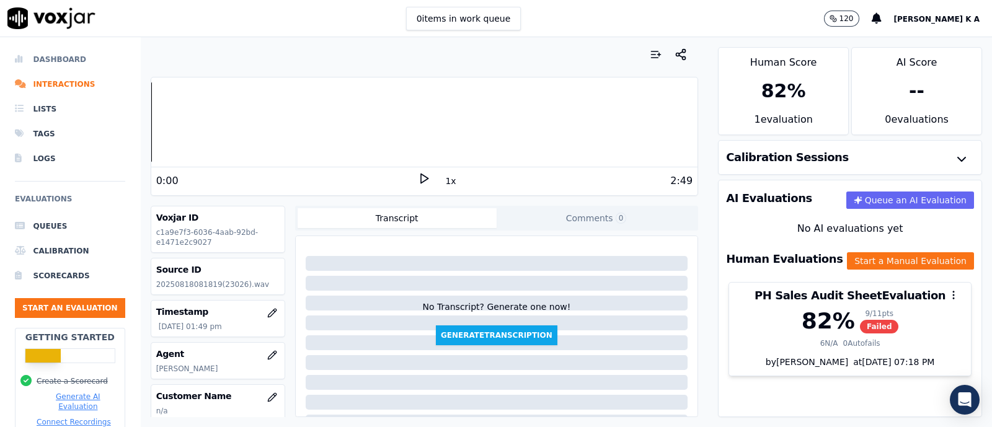
click at [50, 53] on li "Dashboard" at bounding box center [70, 59] width 110 height 25
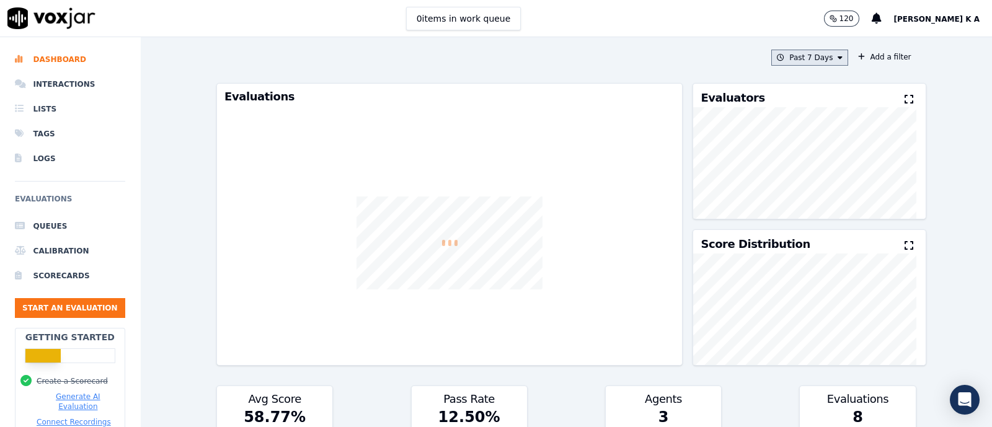
click at [787, 63] on button "Past 7 Days" at bounding box center [809, 58] width 77 height 16
click at [791, 95] on div "[DATE]" at bounding box center [803, 95] width 25 height 10
click at [817, 210] on button "Add" at bounding box center [829, 200] width 24 height 20
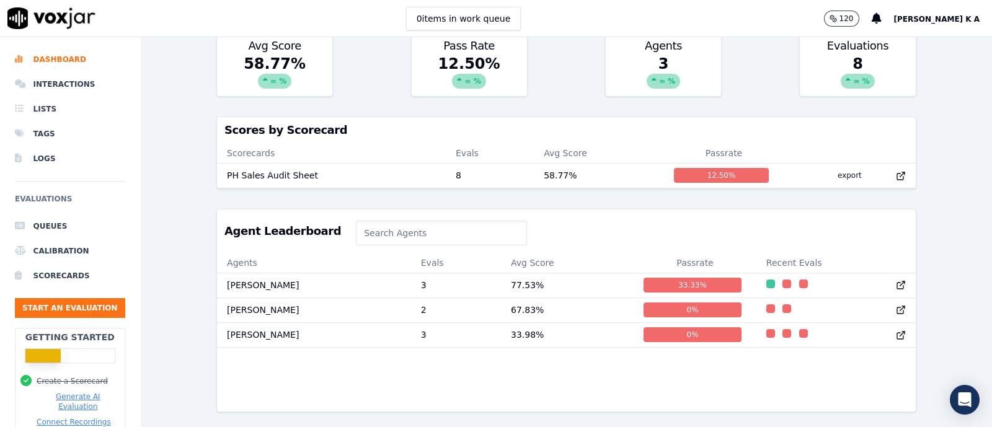
scroll to position [387, 0]
